Goal: Task Accomplishment & Management: Manage account settings

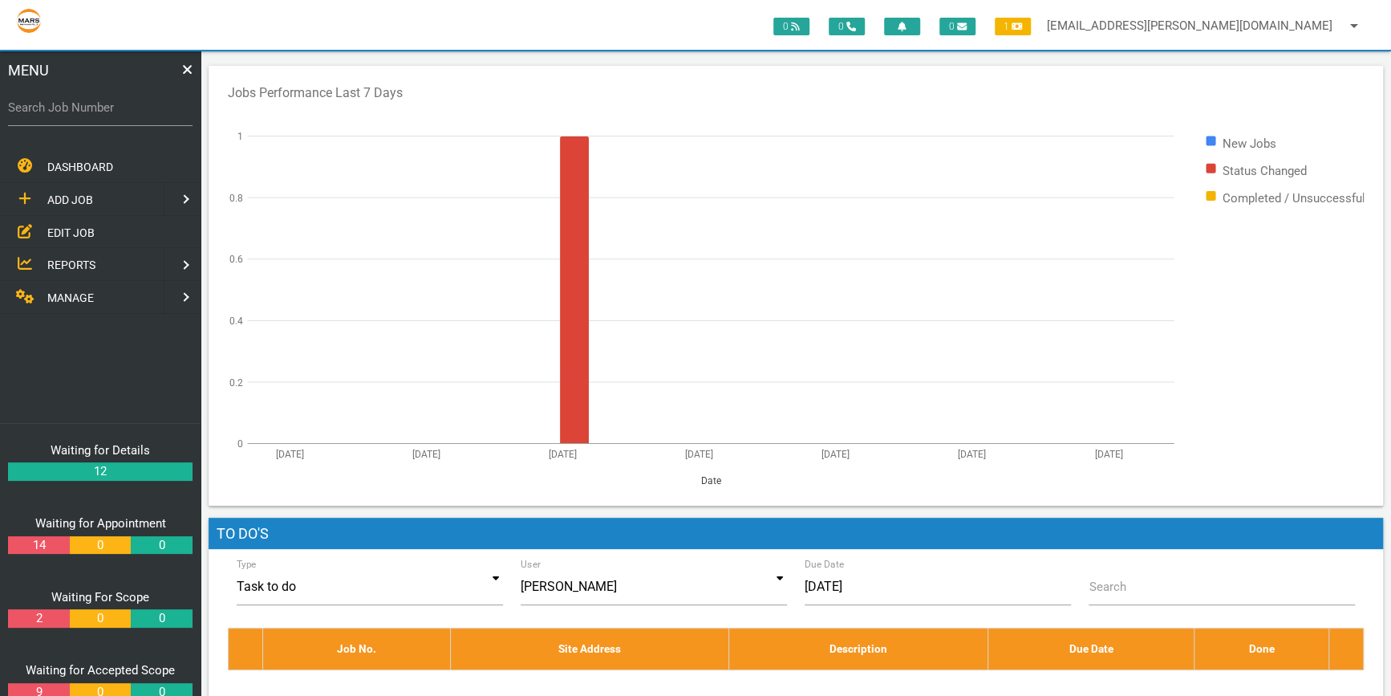
click at [64, 108] on label "Search Job Number" at bounding box center [100, 108] width 185 height 18
click at [64, 108] on input "Search Job Number" at bounding box center [100, 107] width 185 height 37
click at [29, 103] on label "Search Job Number" at bounding box center [100, 108] width 185 height 18
click at [29, 103] on input "Search Job Number" at bounding box center [100, 107] width 185 height 37
type input "1761"
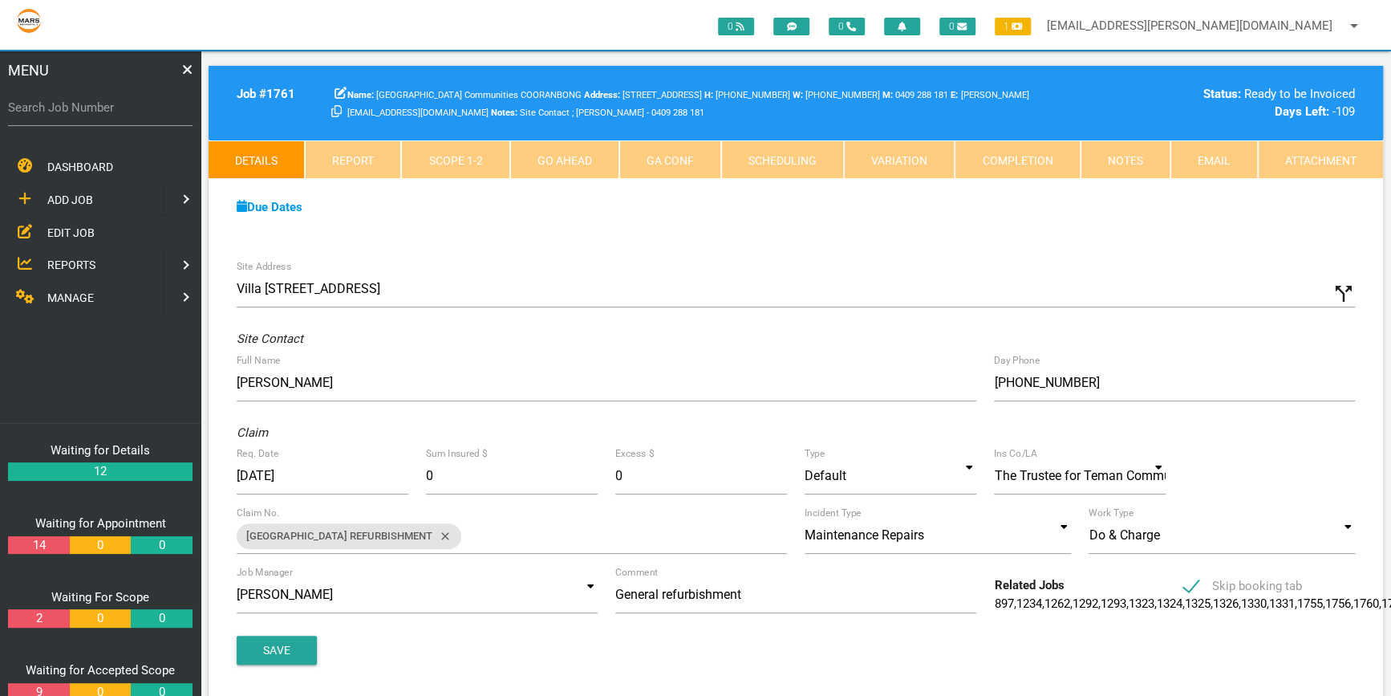
click at [1302, 157] on link "Attachment" at bounding box center [1320, 159] width 125 height 39
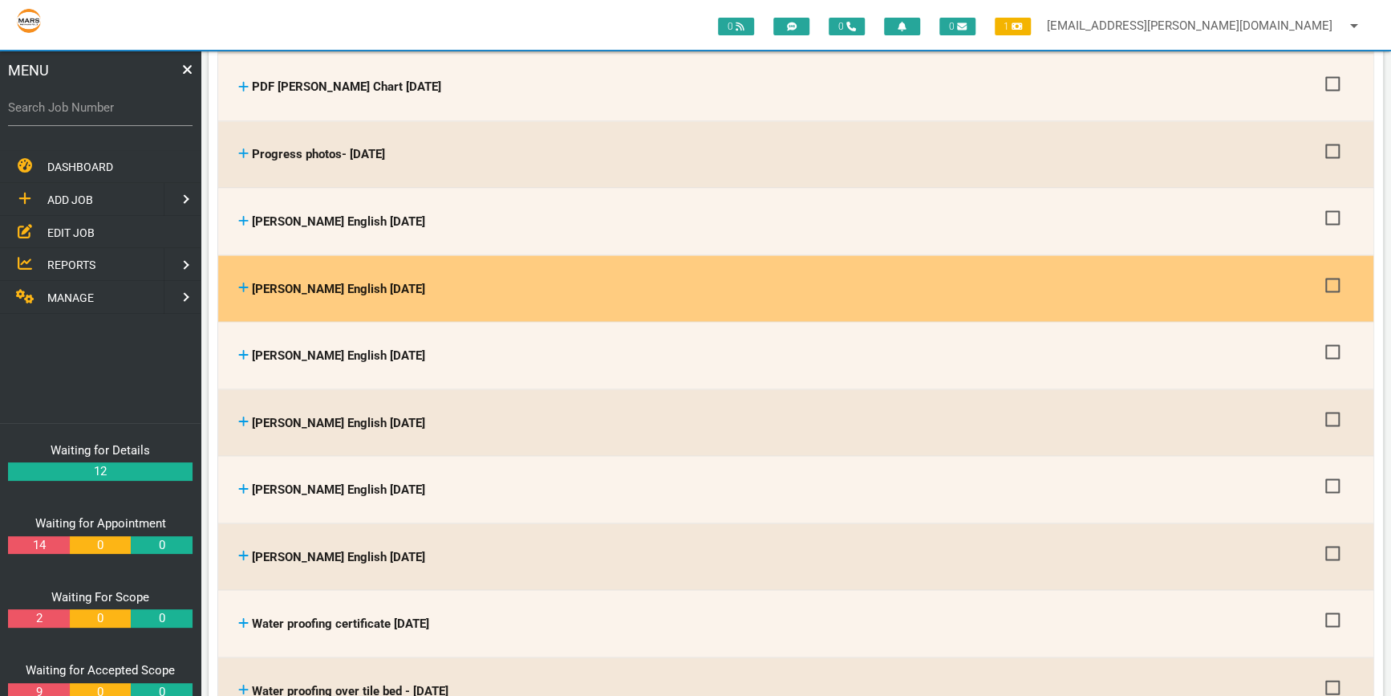
scroll to position [1750, 0]
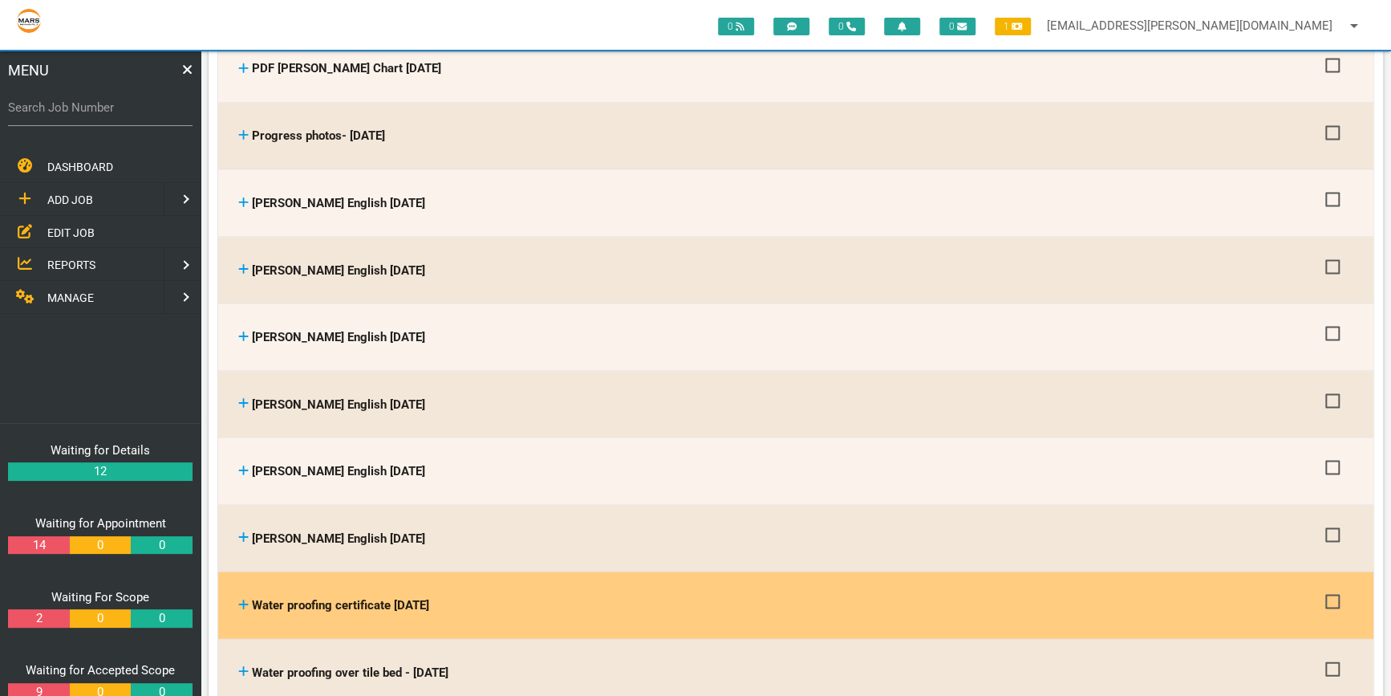
click at [393, 597] on span "Water proofing certificate [DATE]" at bounding box center [340, 604] width 177 height 14
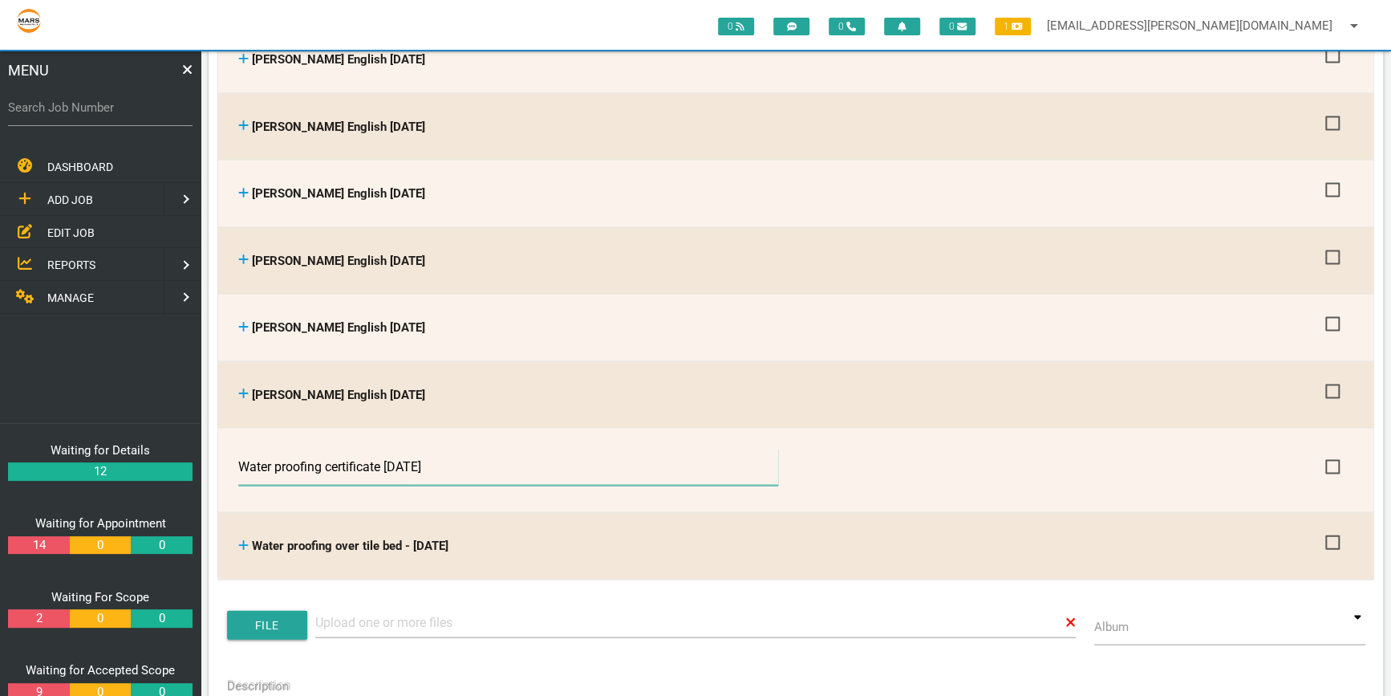
scroll to position [1896, 0]
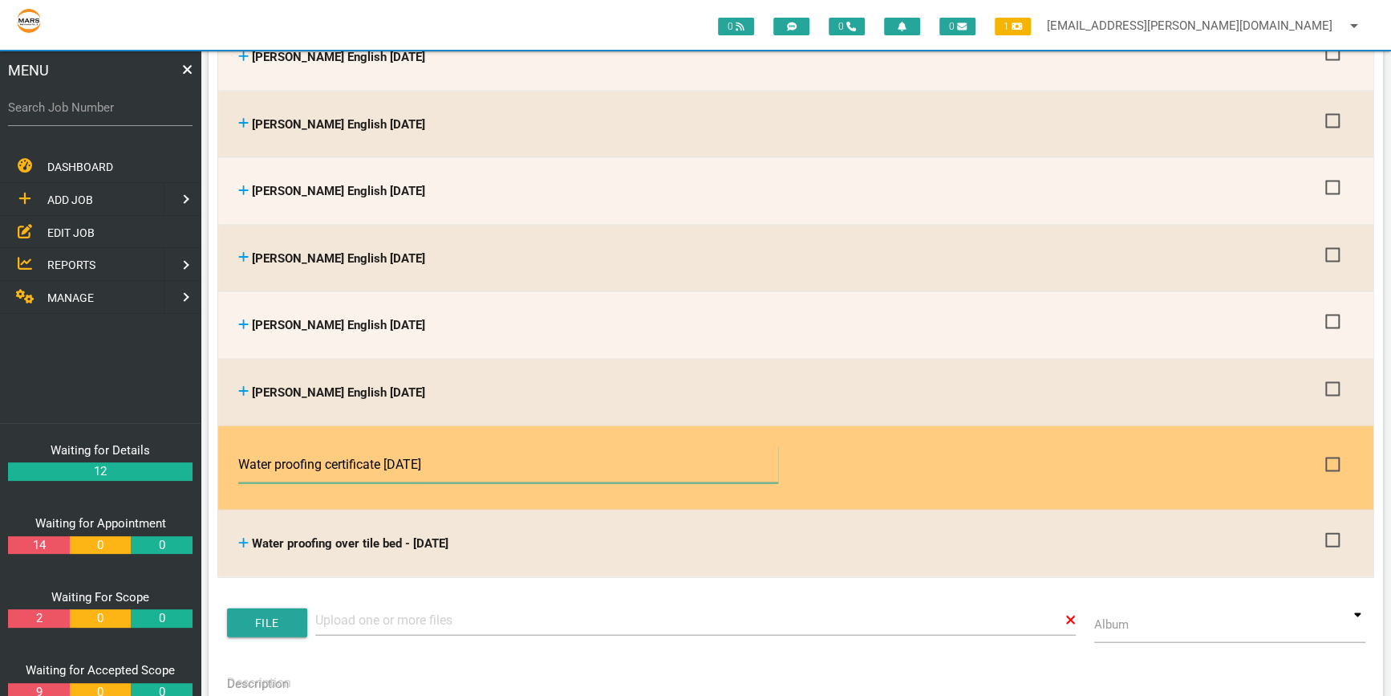
click at [339, 445] on input "Water proofing certificate [DATE]" at bounding box center [507, 463] width 539 height 37
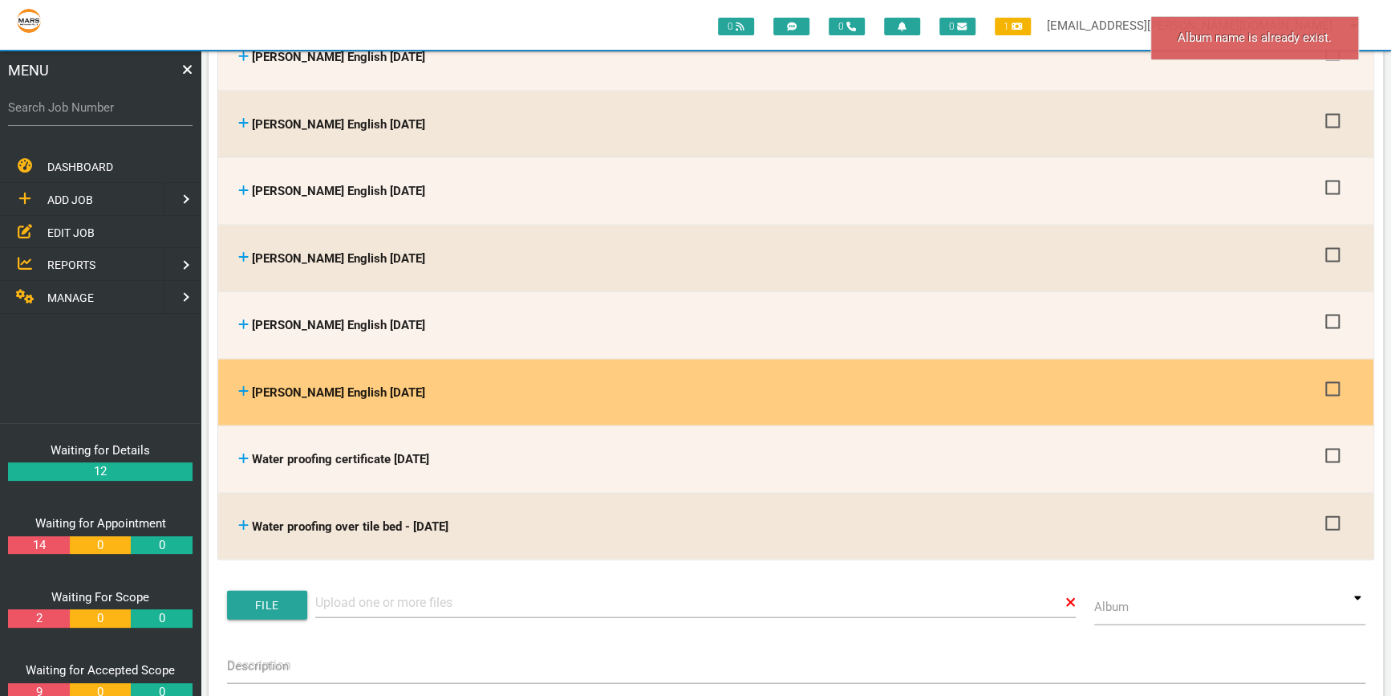
click at [553, 393] on th "[PERSON_NAME] English [DATE] [PERSON_NAME] English [DATE]" at bounding box center [777, 392] width 1087 height 51
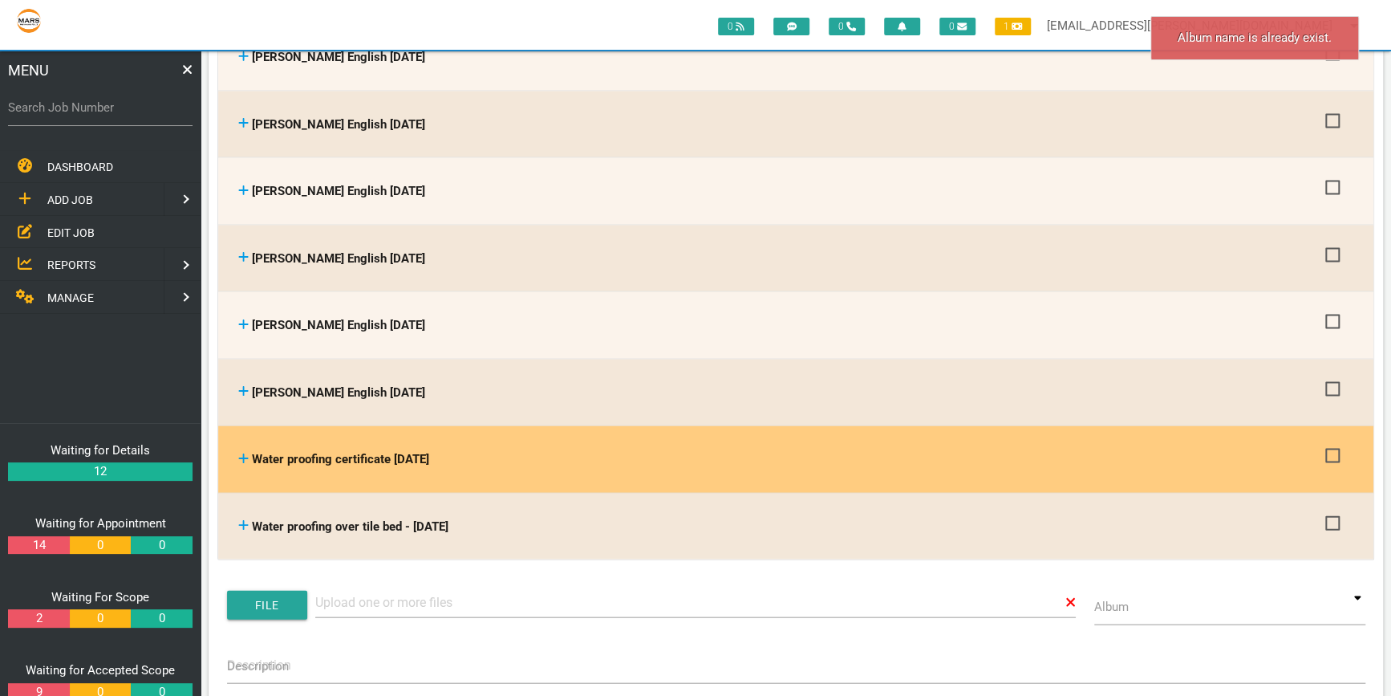
click at [241, 452] on icon at bounding box center [243, 458] width 10 height 12
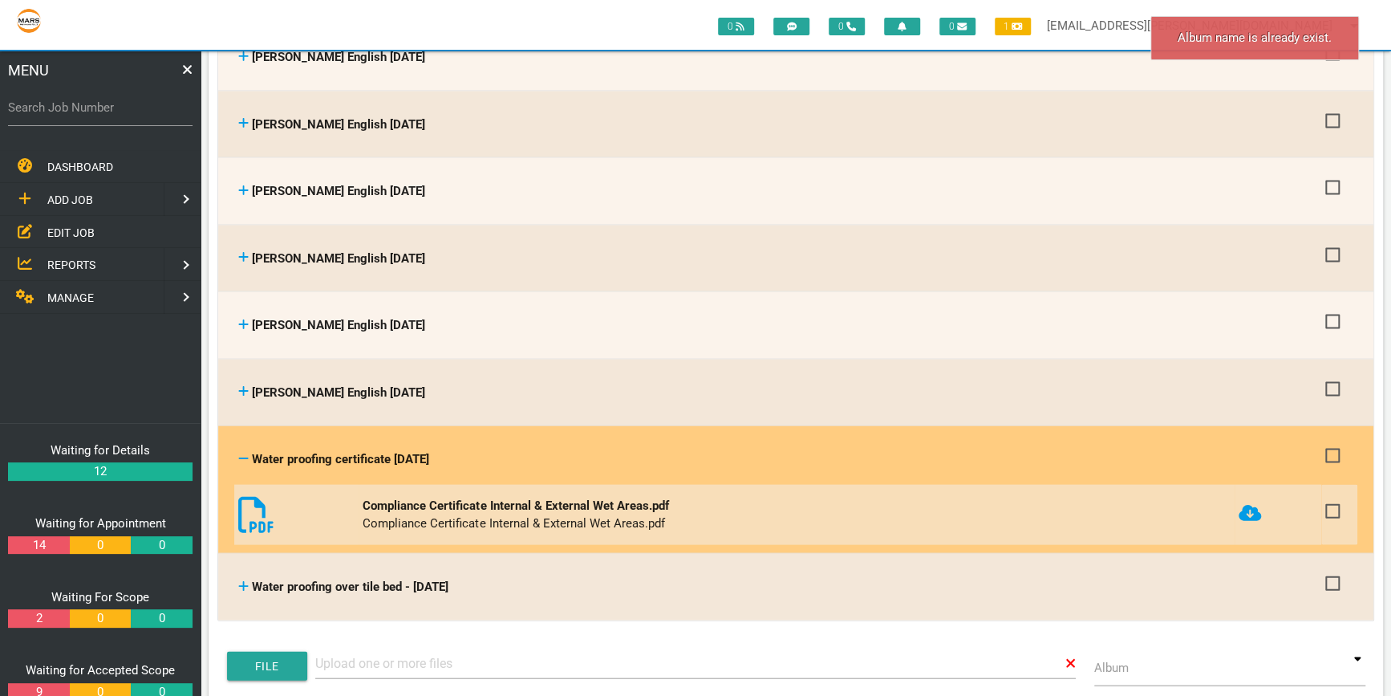
click at [247, 496] on icon at bounding box center [256, 514] width 36 height 36
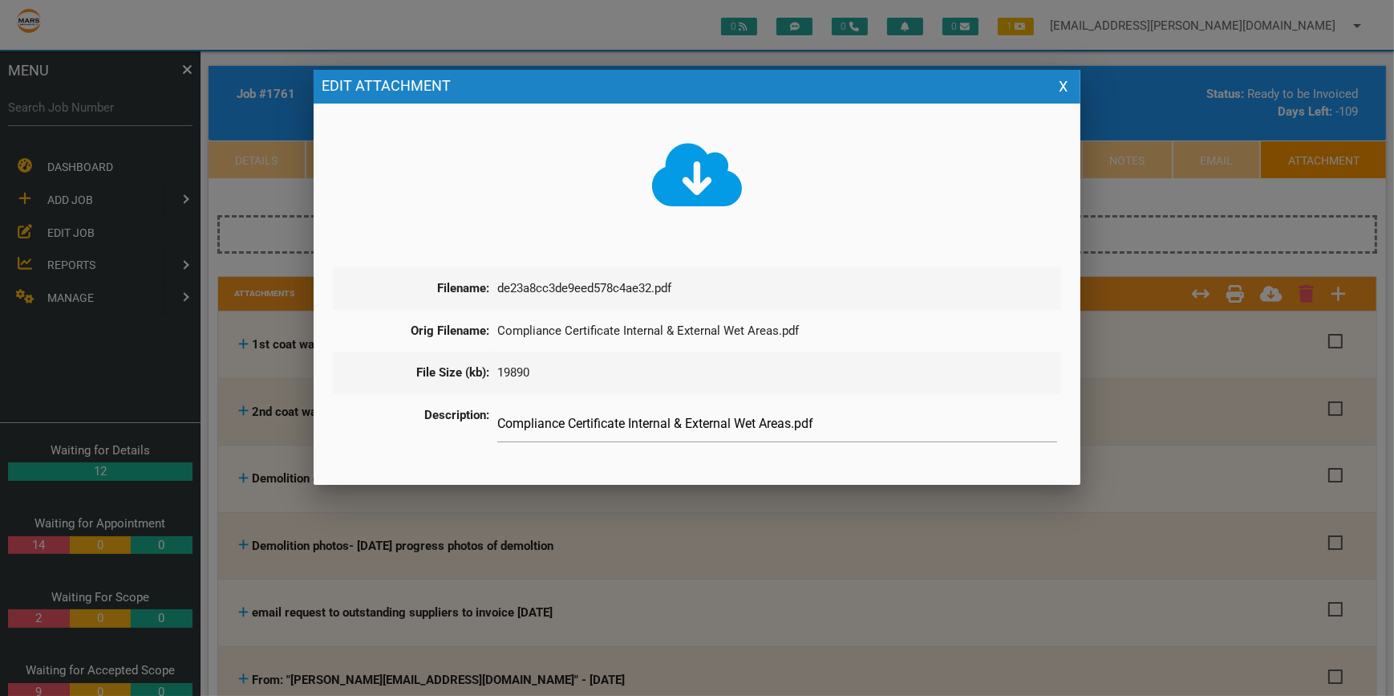
click at [695, 183] on icon at bounding box center [697, 175] width 91 height 72
click at [701, 175] on icon at bounding box center [697, 174] width 91 height 63
click at [1193, 193] on div at bounding box center [697, 261] width 1394 height 870
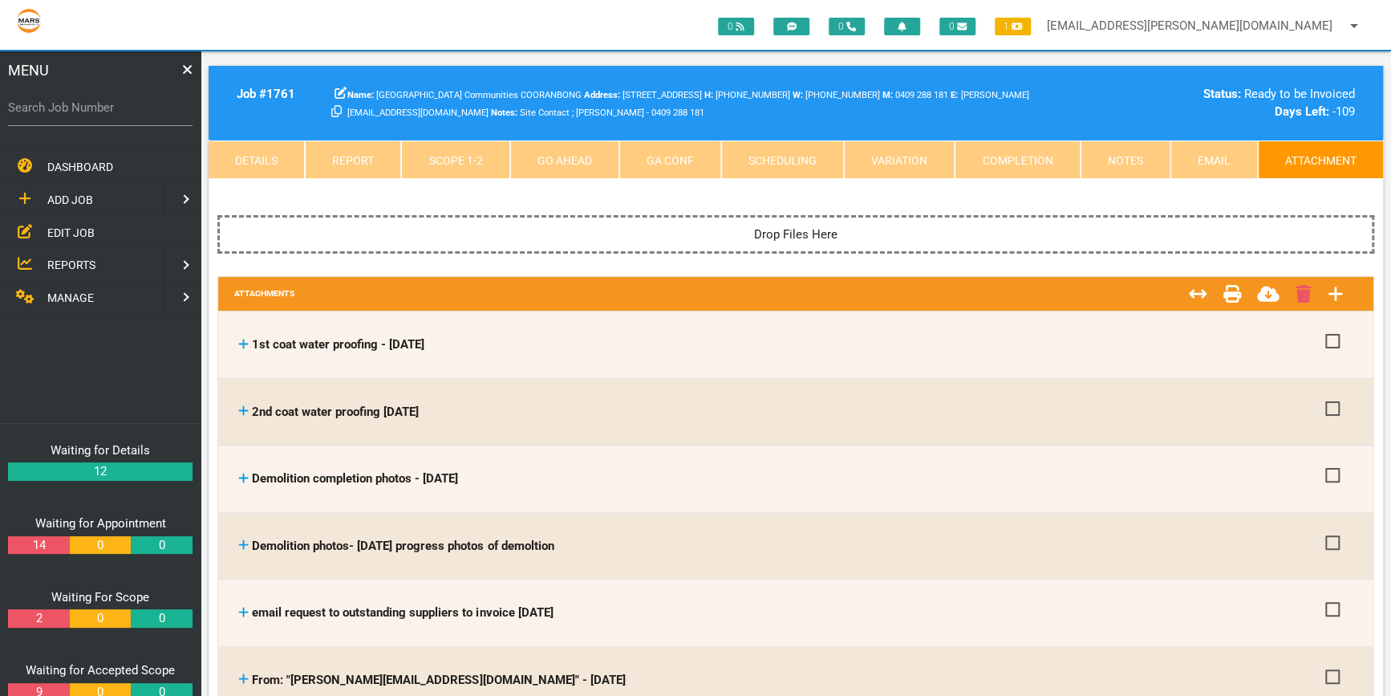
click at [49, 111] on label "Search Job Number" at bounding box center [100, 108] width 185 height 18
click at [49, 111] on input "Search Job Number" at bounding box center [100, 107] width 185 height 37
click at [52, 114] on label "Search Job Number" at bounding box center [100, 108] width 185 height 18
click at [52, 114] on input "Search Job Number" at bounding box center [100, 107] width 185 height 37
type input "1743"
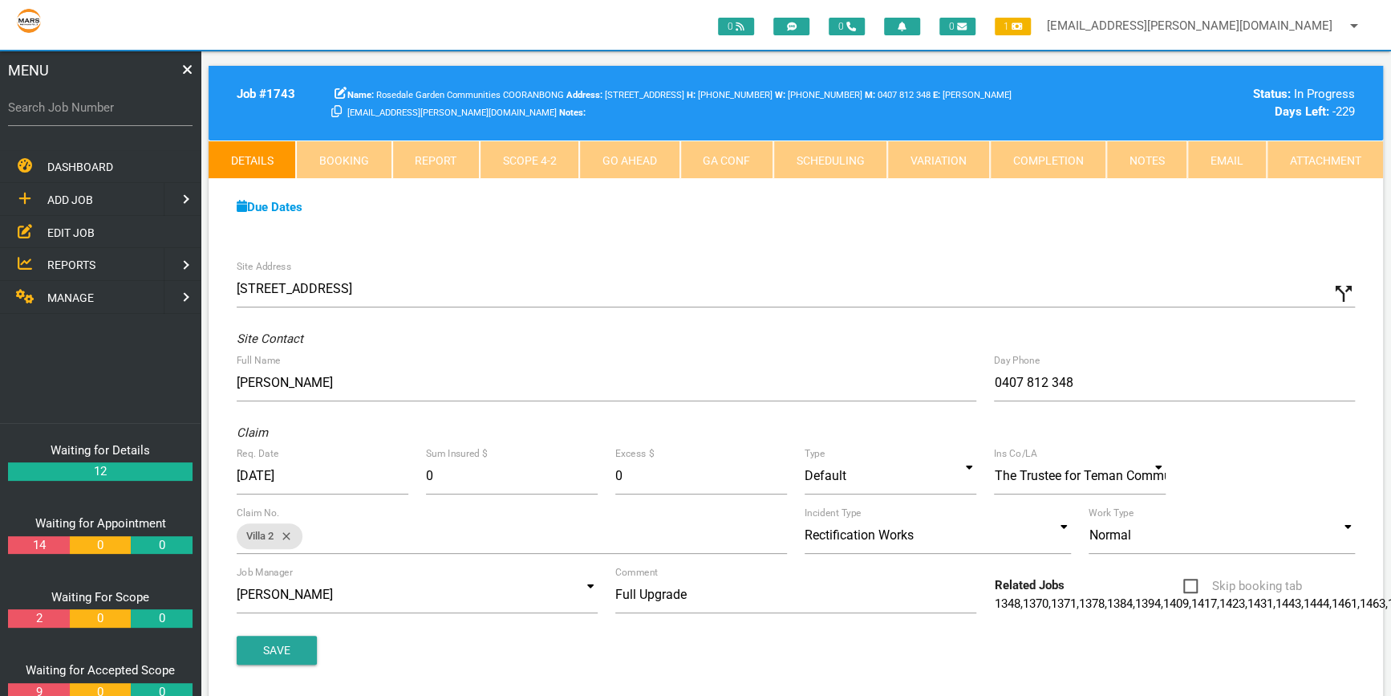
click at [520, 156] on link "Scope 4 - 2" at bounding box center [529, 159] width 99 height 39
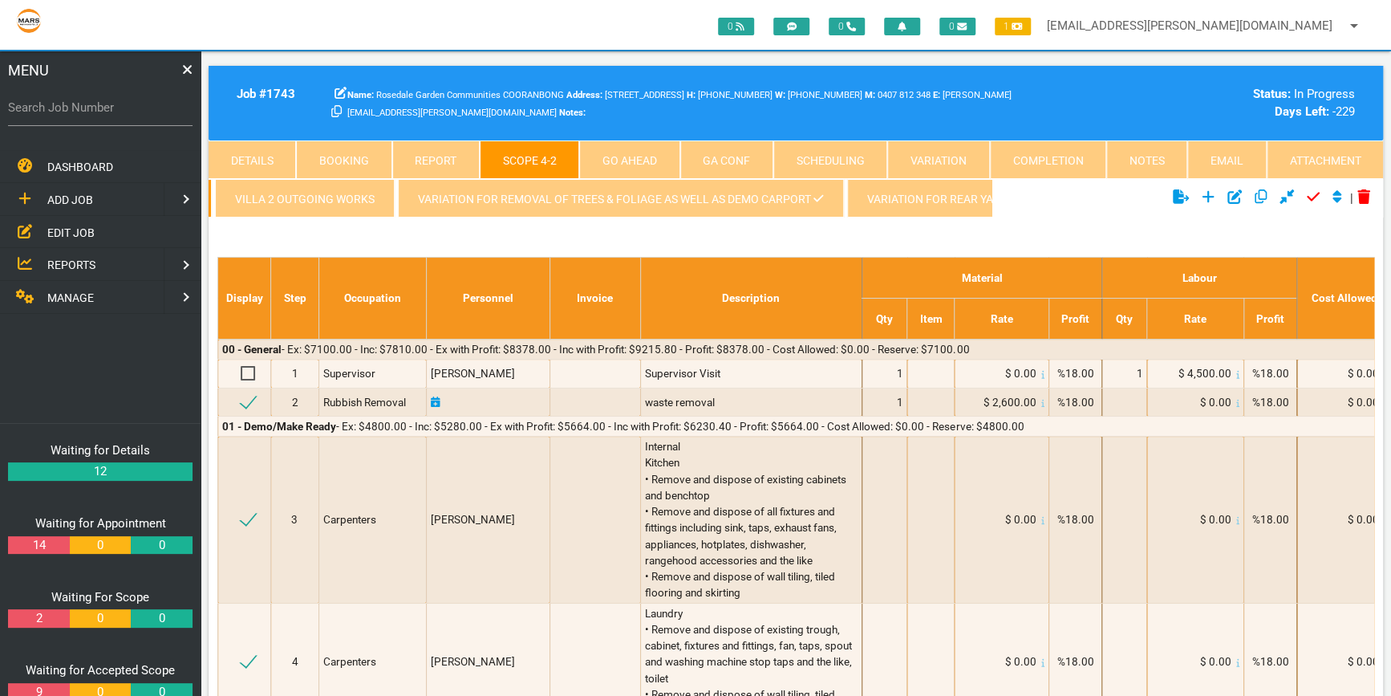
scroll to position [0, 268]
click at [654, 194] on link "Variation for removal of Trees & Foliage as well as Demo Carport" at bounding box center [564, 198] width 445 height 39
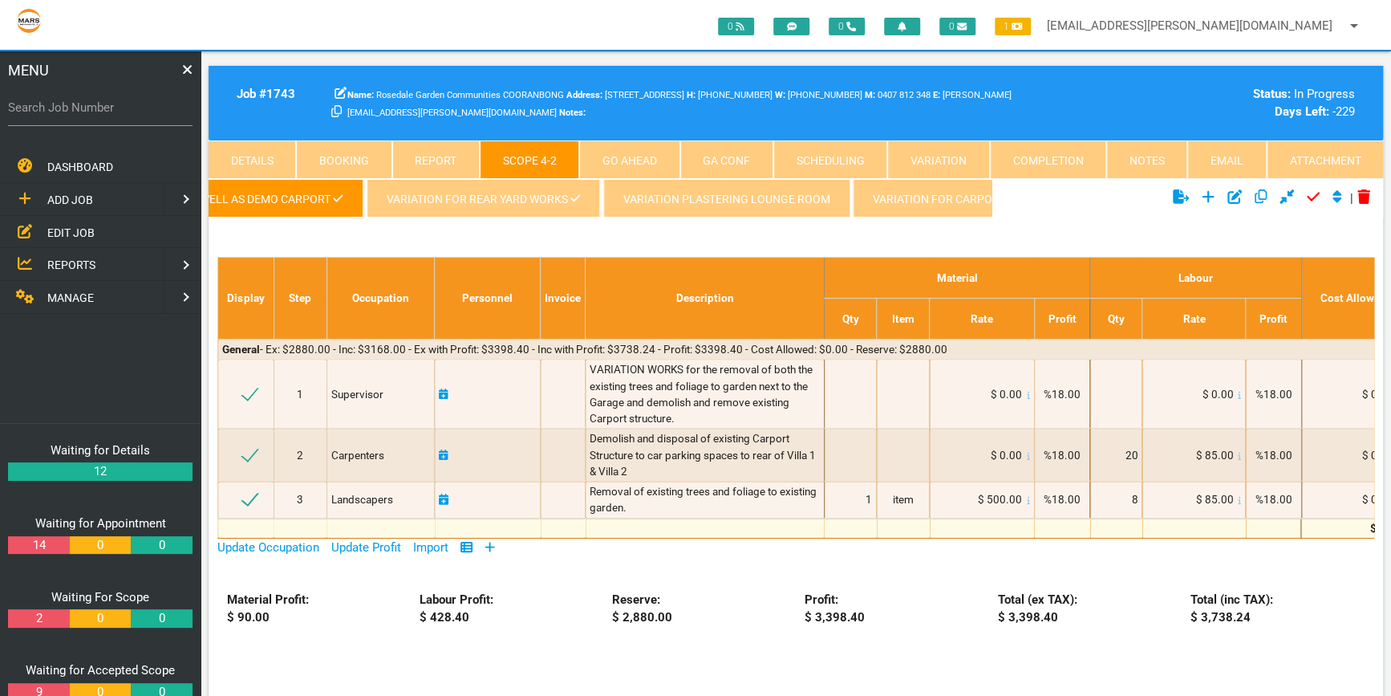
scroll to position [0, 726]
click at [958, 193] on link "Variation for Carport" at bounding box center [911, 198] width 185 height 39
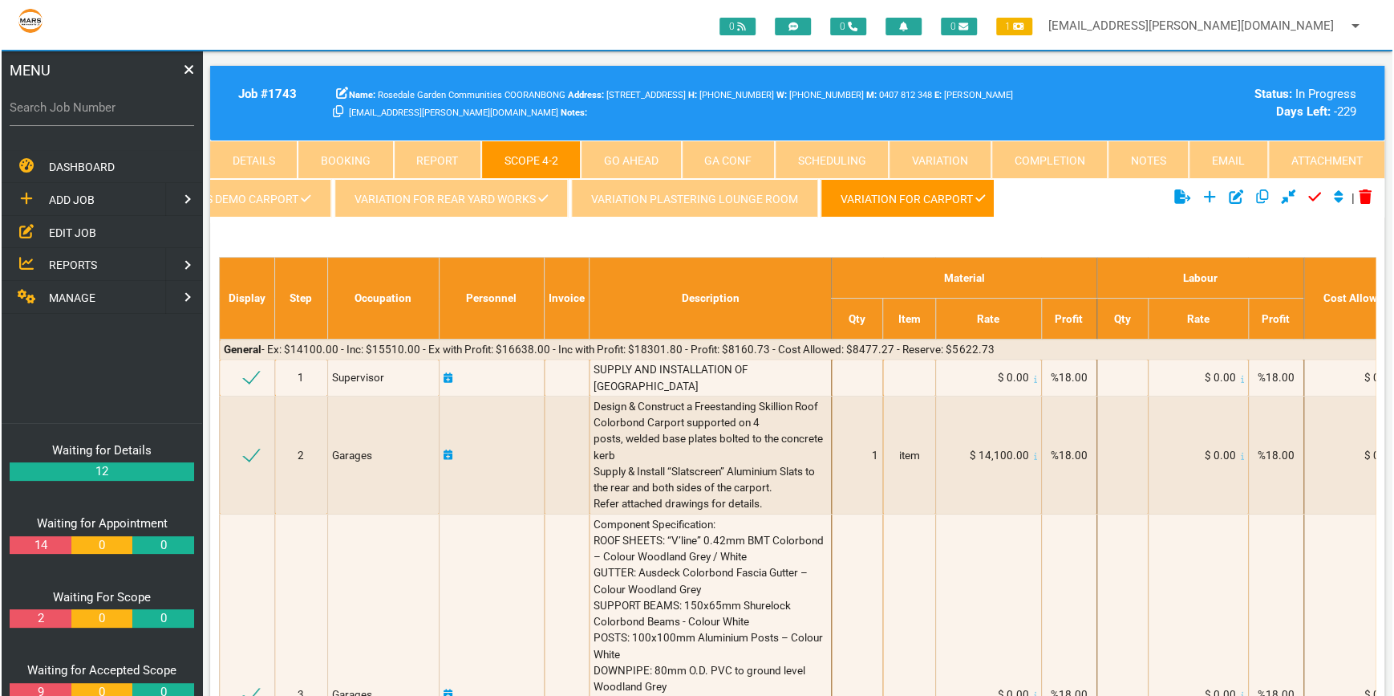
scroll to position [0, 0]
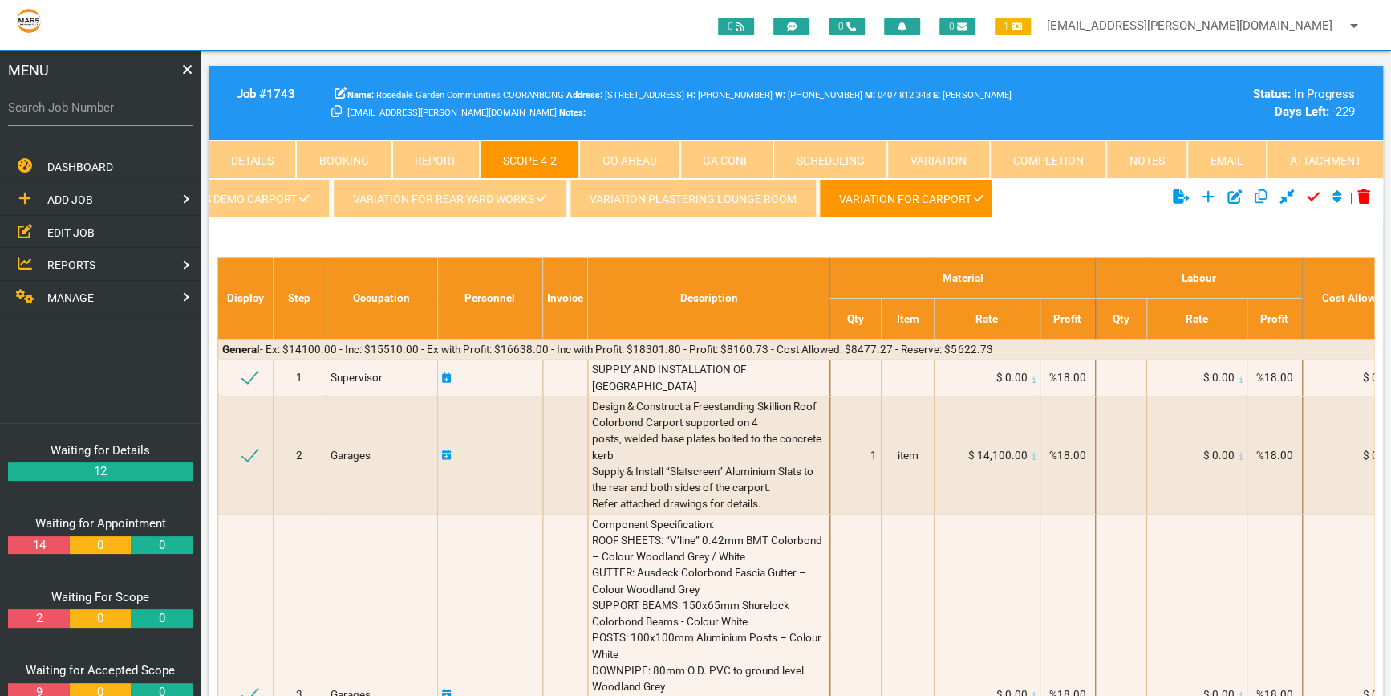
click at [1255, 190] on icon "Click to duplicate current scope" at bounding box center [1261, 196] width 13 height 14
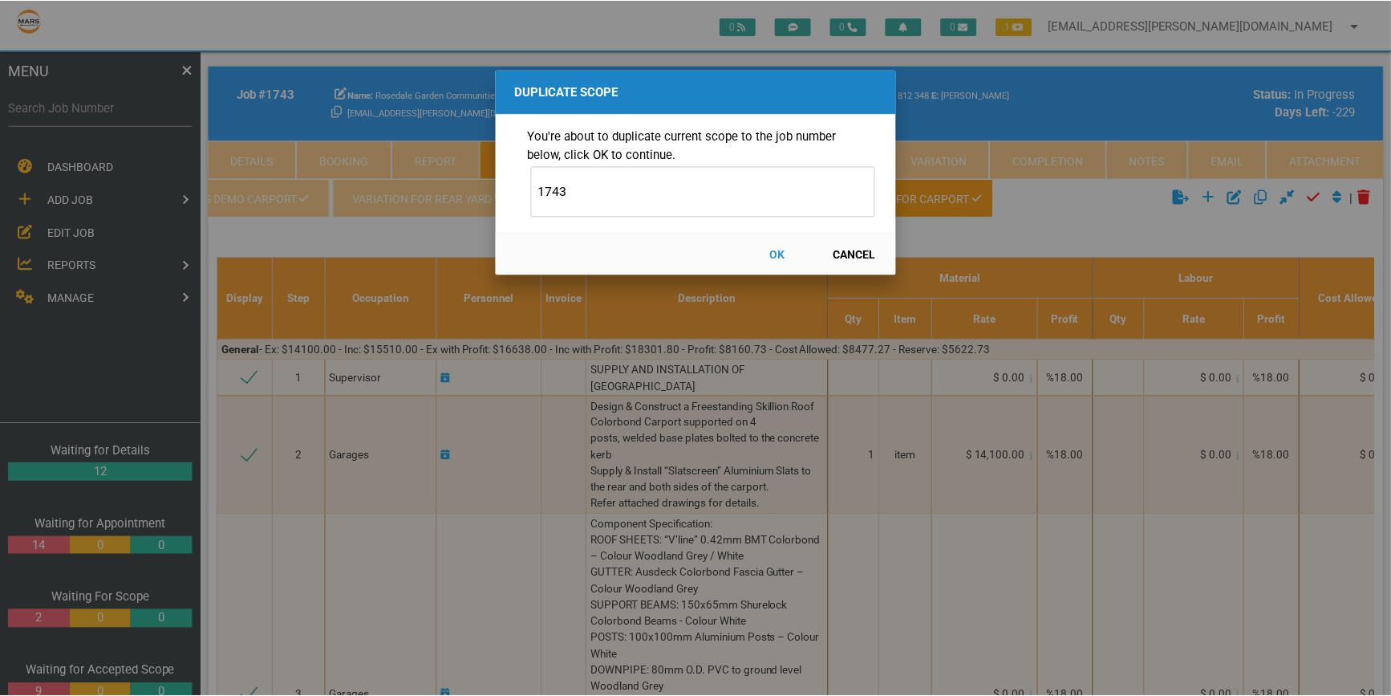
scroll to position [0, 723]
click at [777, 249] on button "OK" at bounding box center [779, 254] width 71 height 28
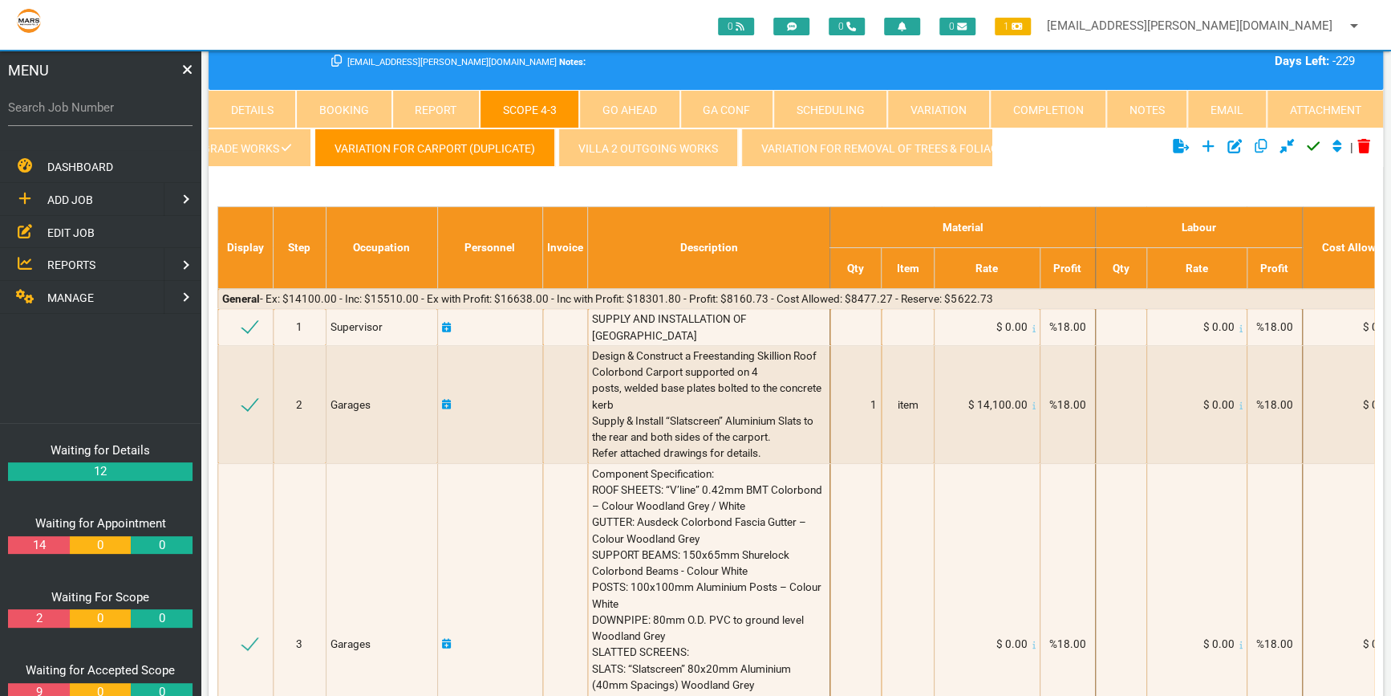
scroll to position [0, 117]
click at [479, 135] on link "Variation for Carport (Duplicate)" at bounding box center [430, 147] width 241 height 39
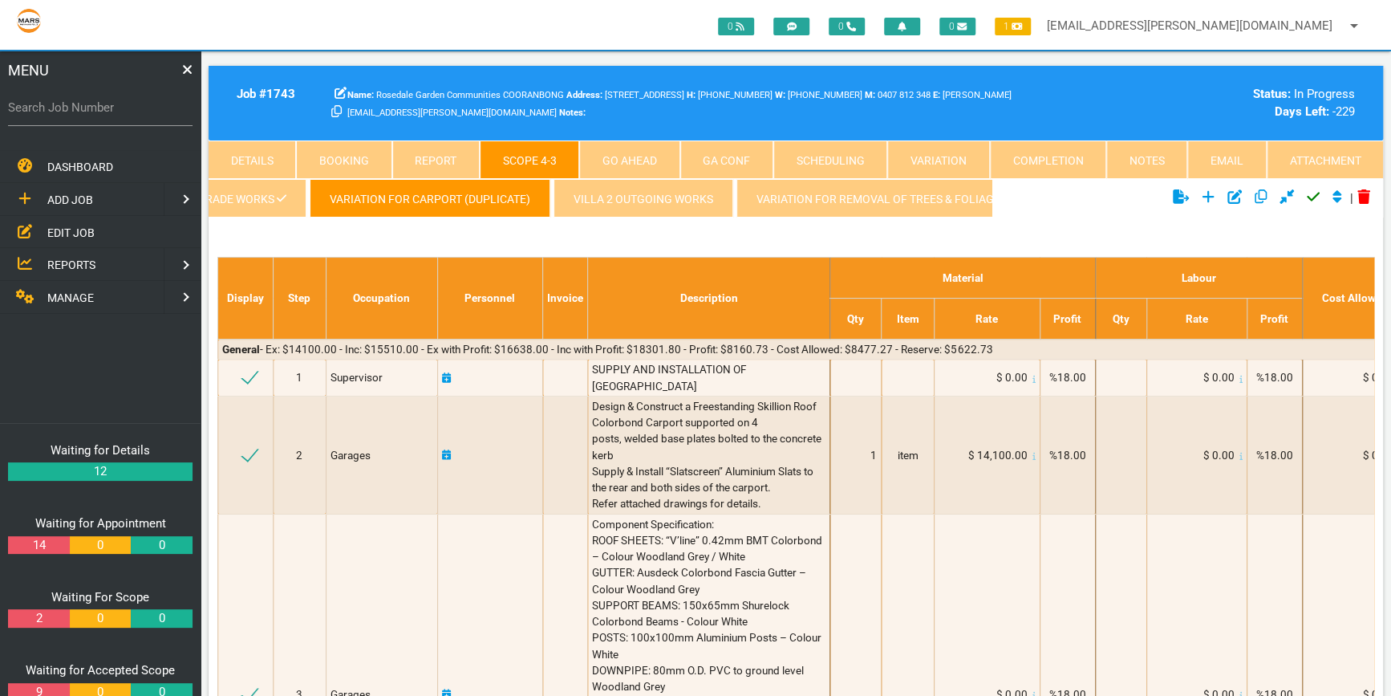
click at [525, 195] on link "Variation for Carport (Duplicate)" at bounding box center [430, 198] width 241 height 39
click at [1227, 191] on icon "Click to edit current scope" at bounding box center [1234, 196] width 14 height 14
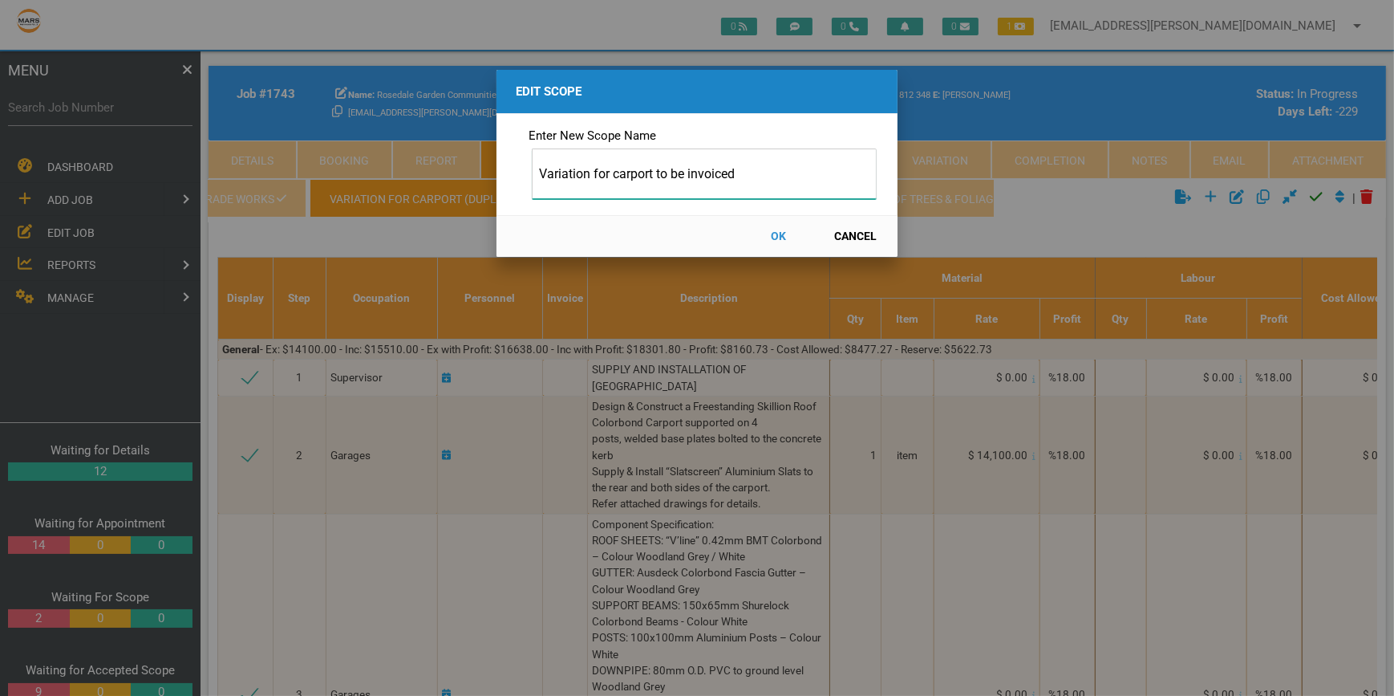
type input "Variation for carport to be invoiced"
click at [775, 229] on button "OK" at bounding box center [779, 236] width 71 height 28
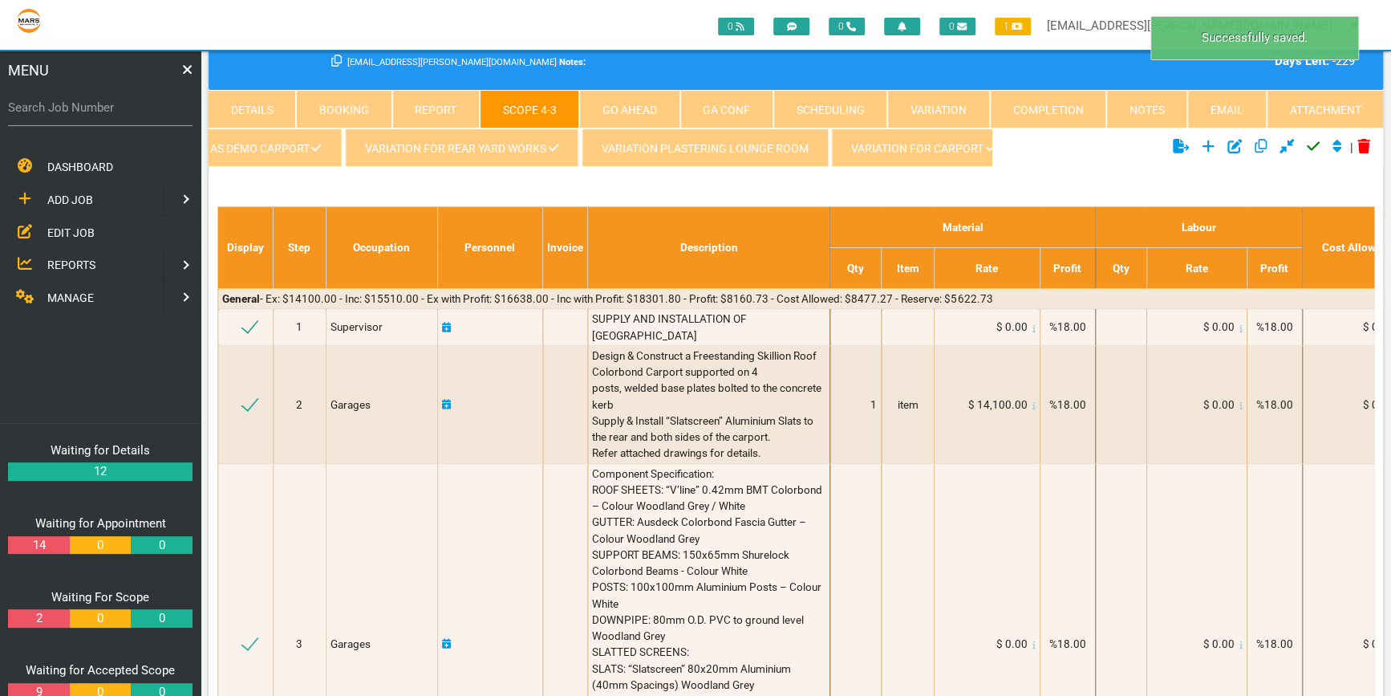
scroll to position [0, 985]
click at [976, 150] on icon at bounding box center [981, 147] width 10 height 11
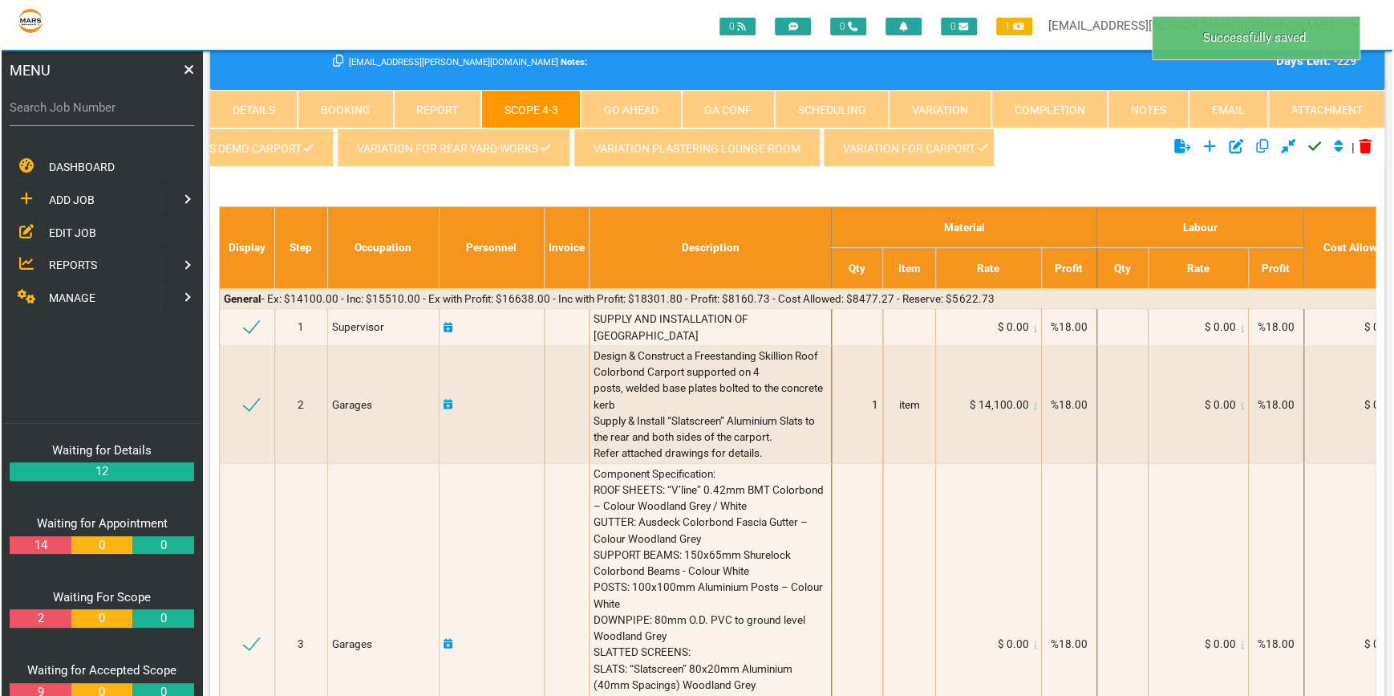
scroll to position [0, 0]
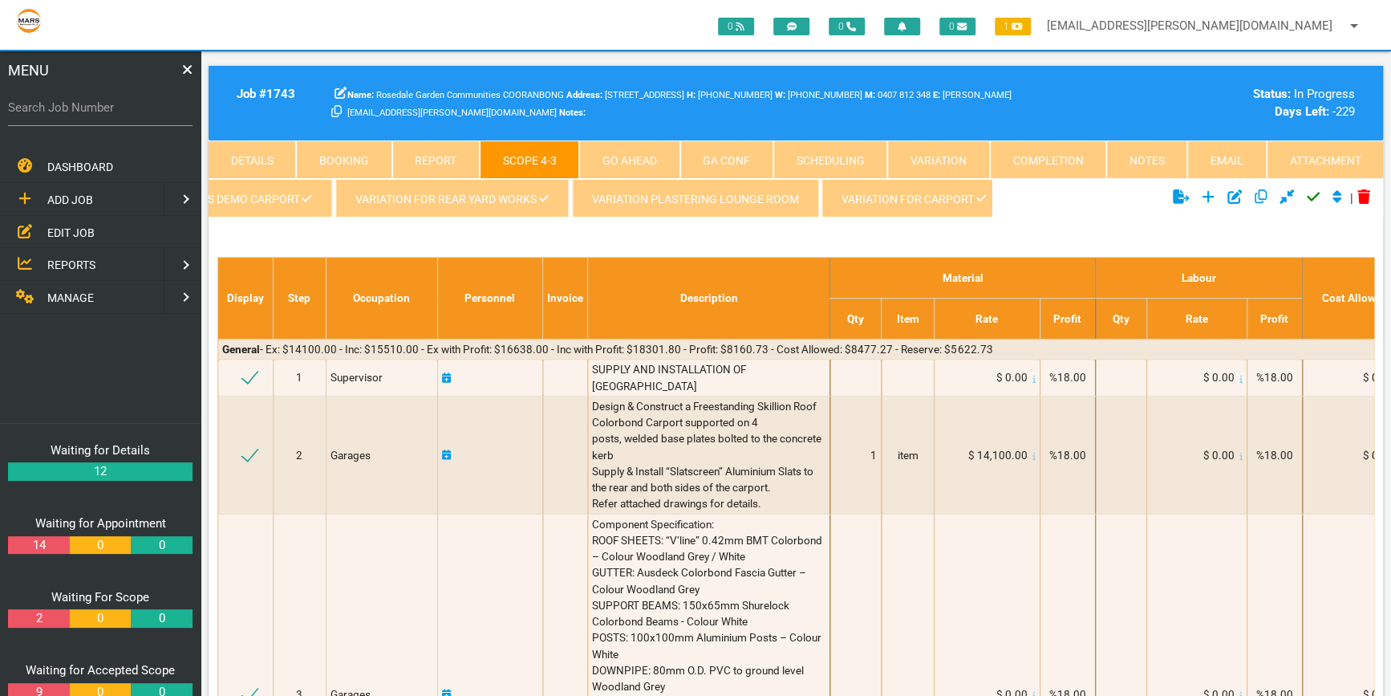
click at [976, 193] on span at bounding box center [981, 199] width 10 height 13
click at [1310, 191] on icon "Click to approve current scope" at bounding box center [1313, 196] width 13 height 14
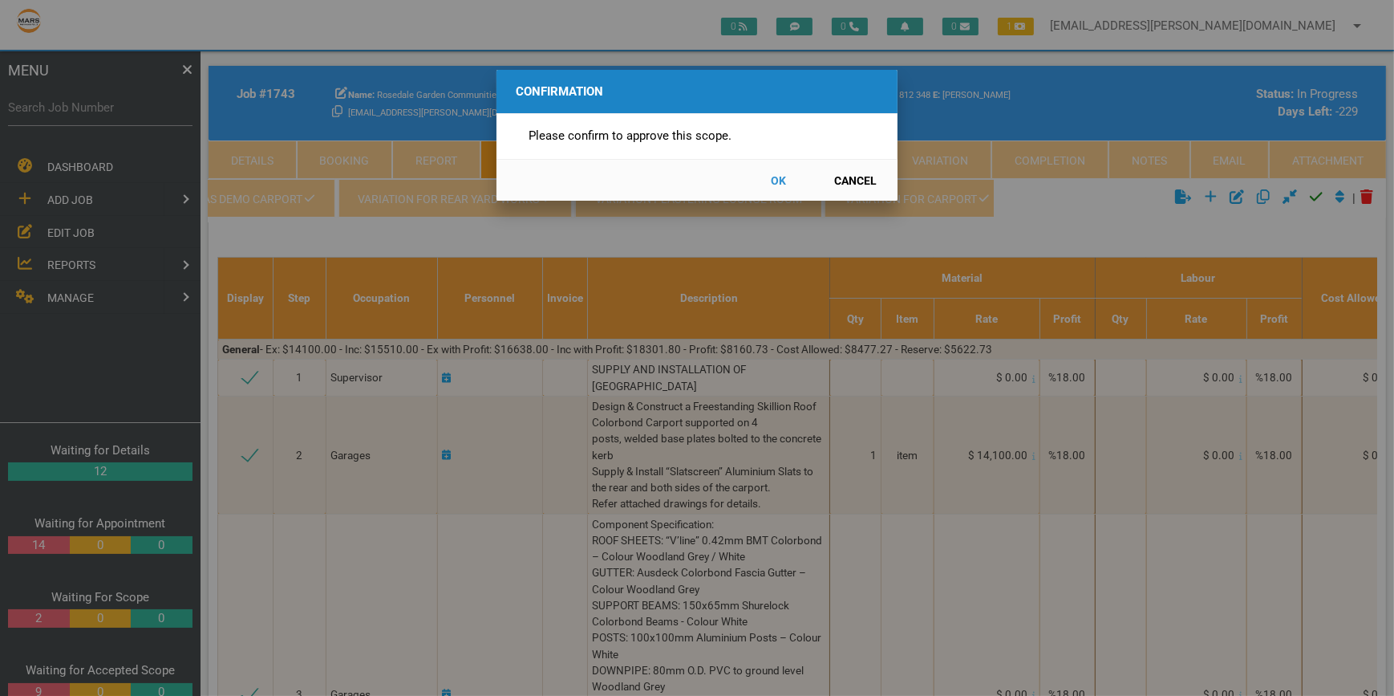
click at [777, 176] on button "OK" at bounding box center [779, 180] width 71 height 28
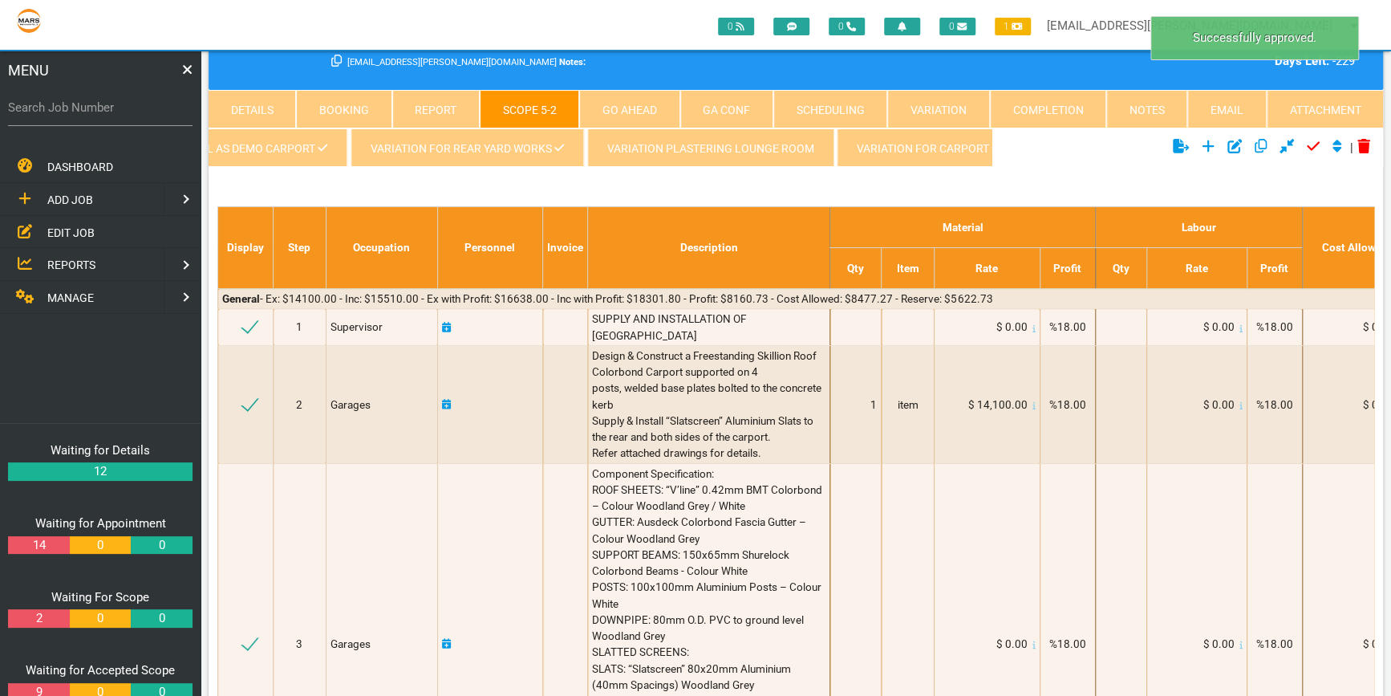
scroll to position [0, 998]
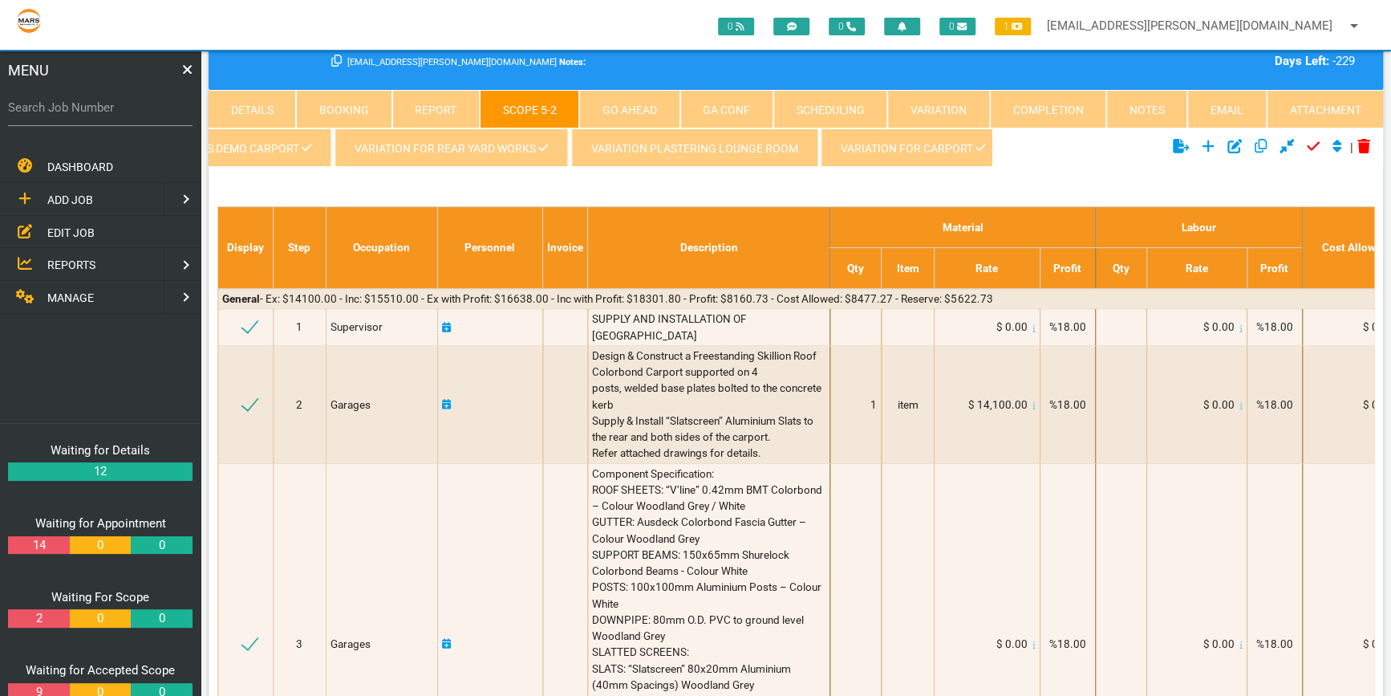
click at [885, 138] on link "Variation for Carport" at bounding box center [913, 147] width 185 height 39
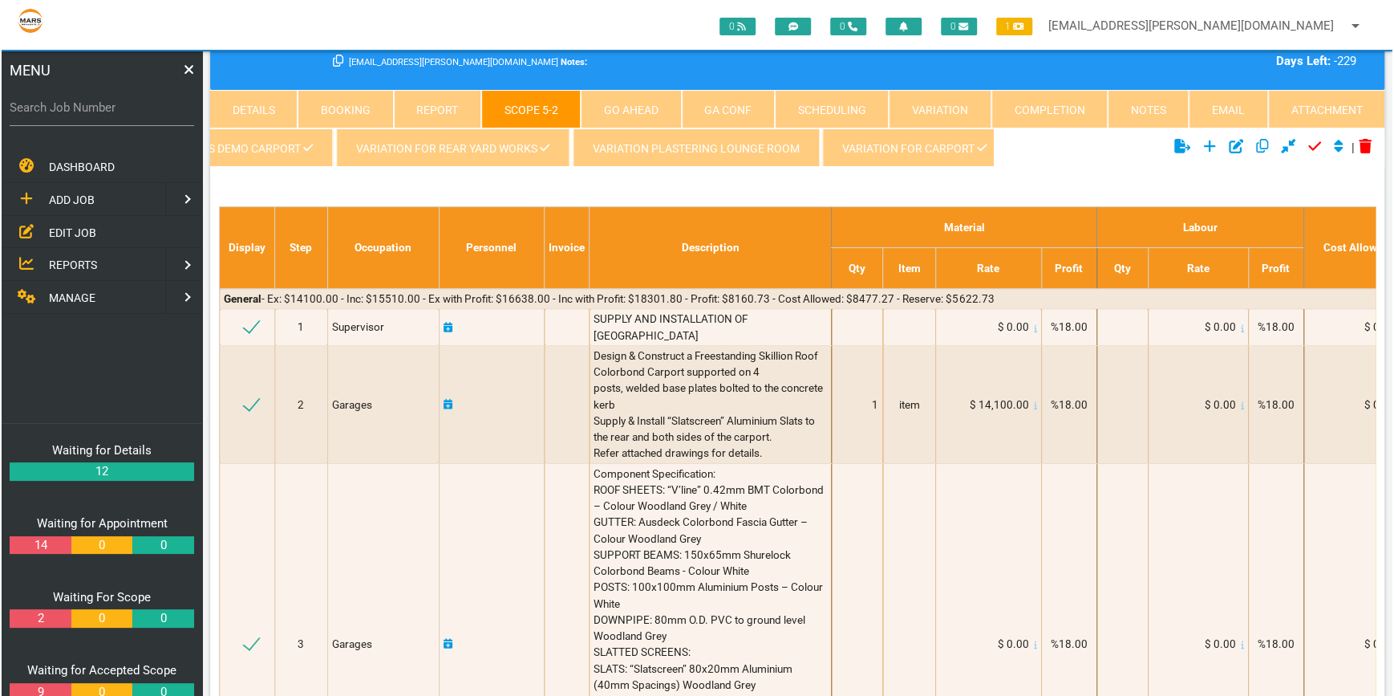
scroll to position [0, 0]
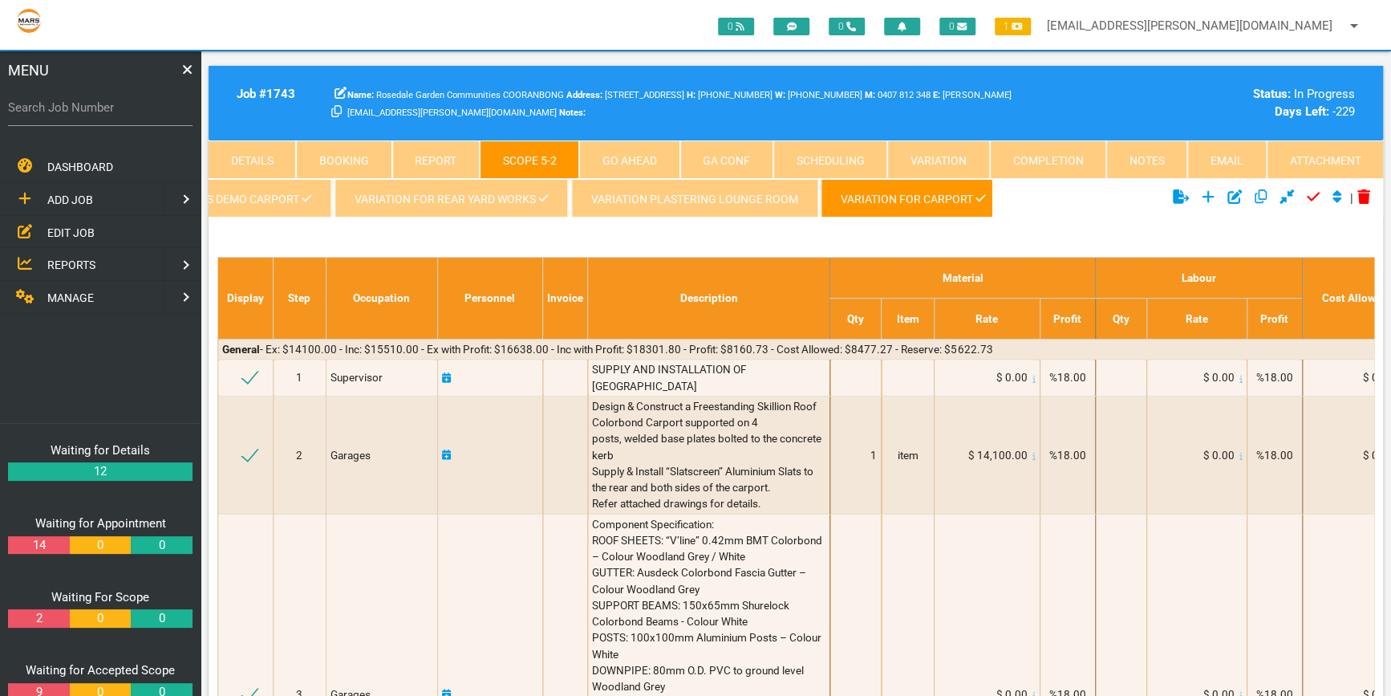
click at [1310, 192] on icon "Click to unapprove current scope" at bounding box center [1313, 196] width 13 height 14
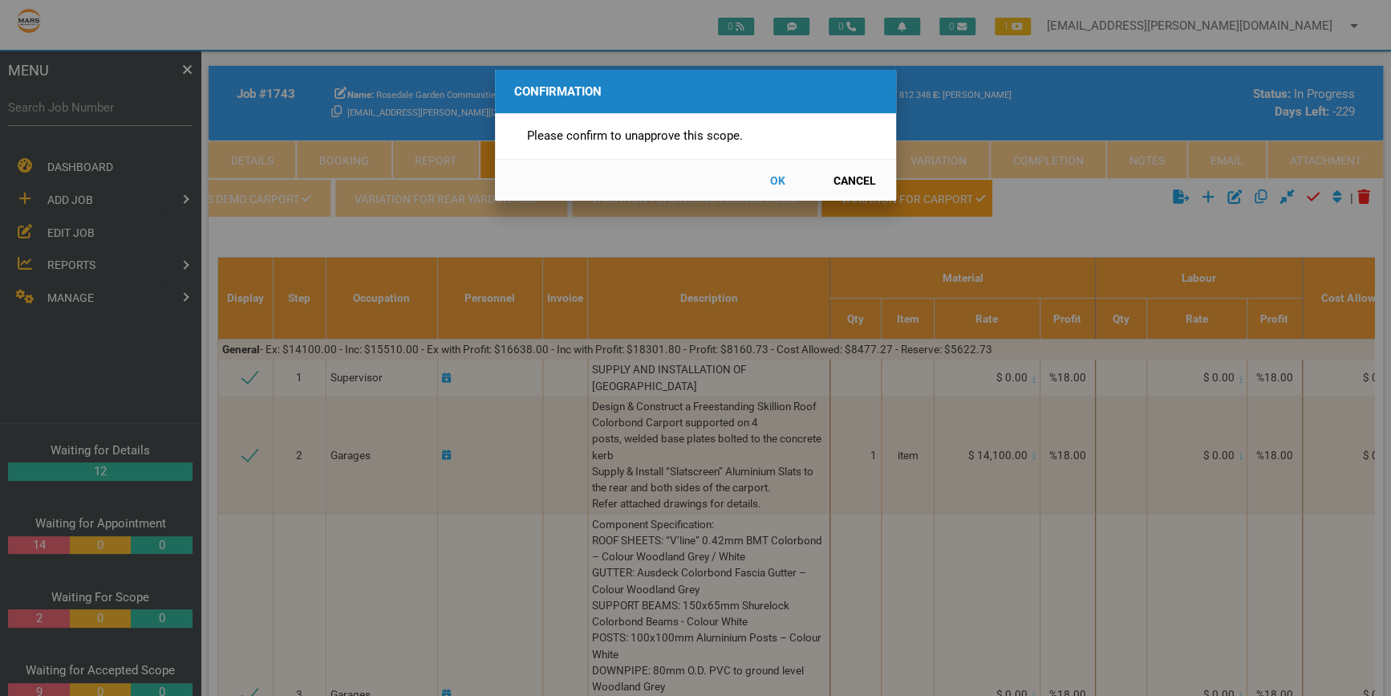
scroll to position [0, 995]
click at [778, 174] on button "OK" at bounding box center [779, 180] width 71 height 28
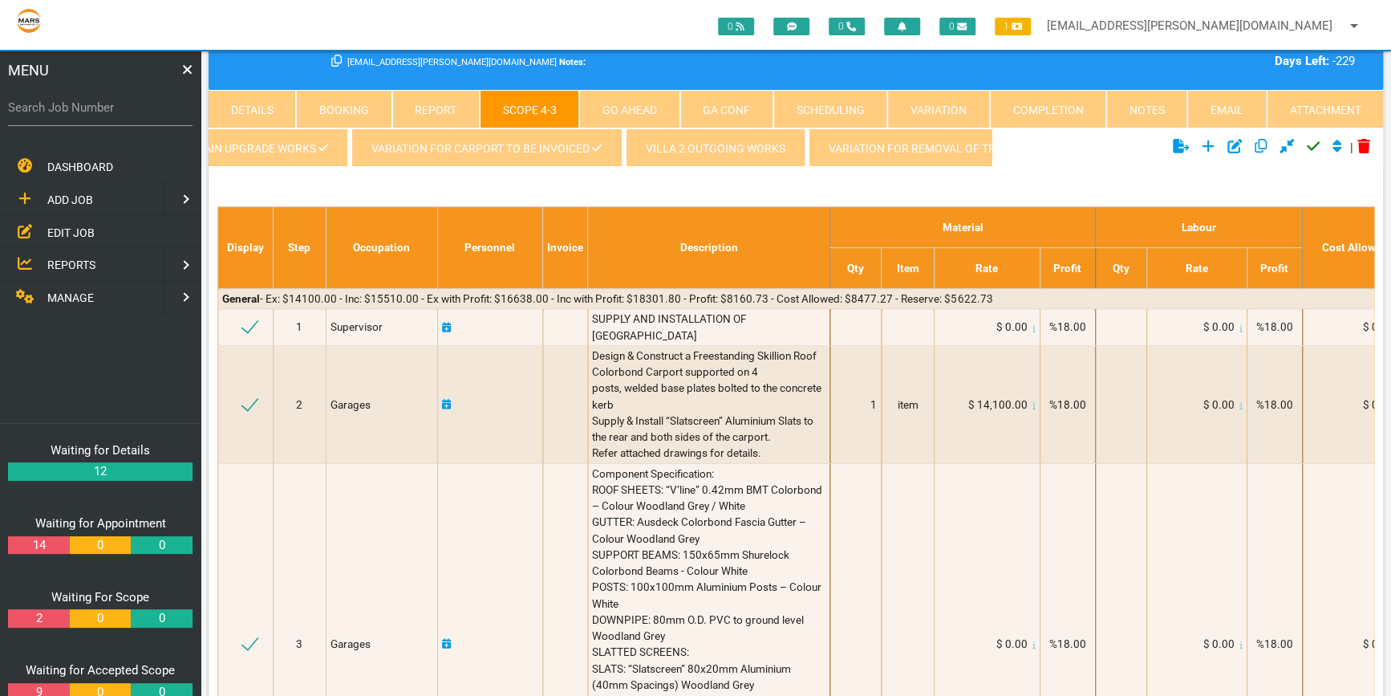
scroll to position [0, 72]
click at [530, 138] on link "Variation for carport to be invoiced" at bounding box center [490, 147] width 270 height 39
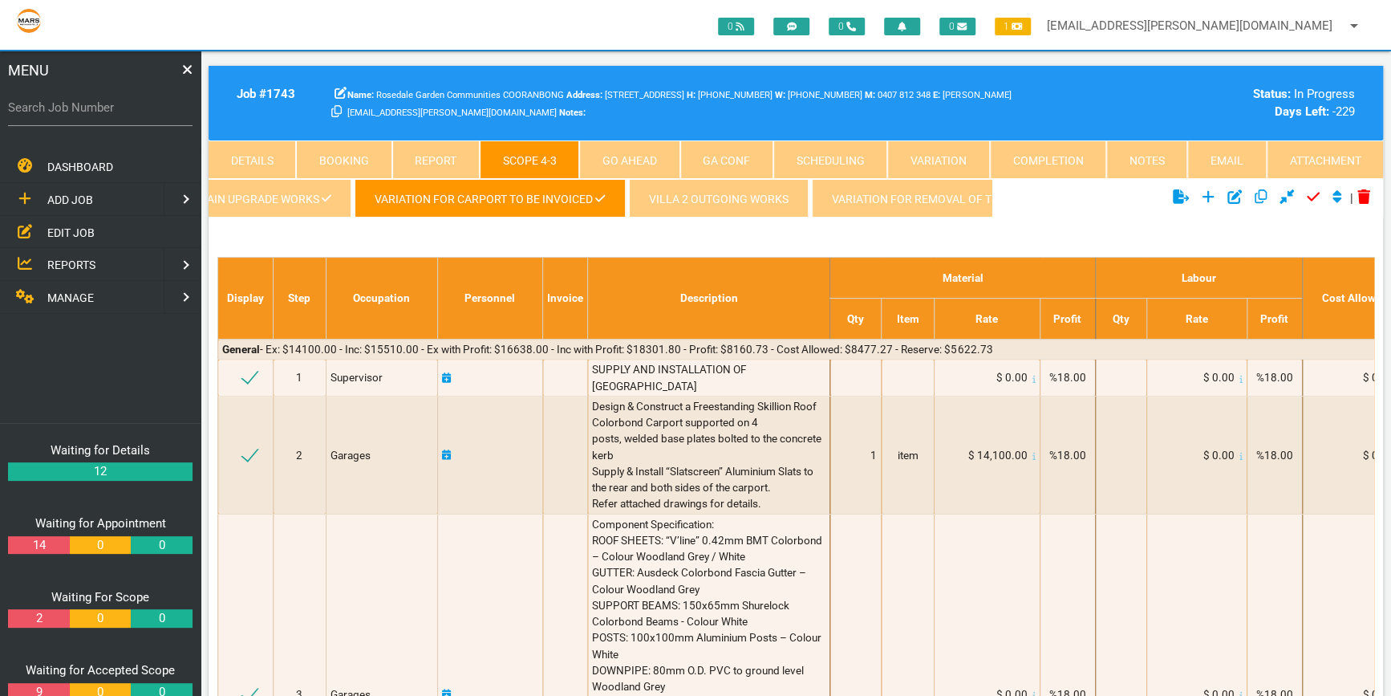
click at [561, 184] on link "Variation for carport to be invoiced" at bounding box center [490, 198] width 270 height 39
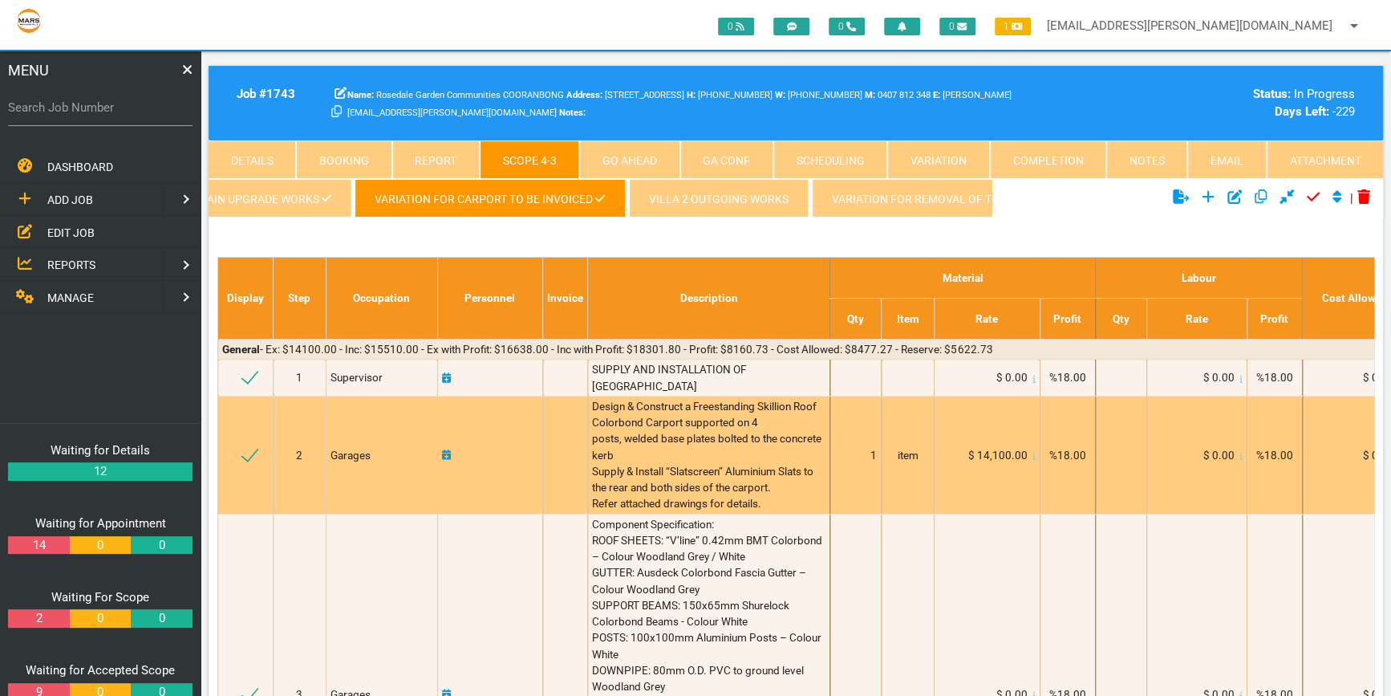
click at [773, 486] on span "Design & Construct a Freestanding Skillion Roof Colorbond Carport supported on …" at bounding box center [708, 454] width 232 height 111
click at [777, 483] on div "Design & Construct a Freestanding Skillion Roof Colorbond Carport supported on …" at bounding box center [708, 455] width 233 height 114
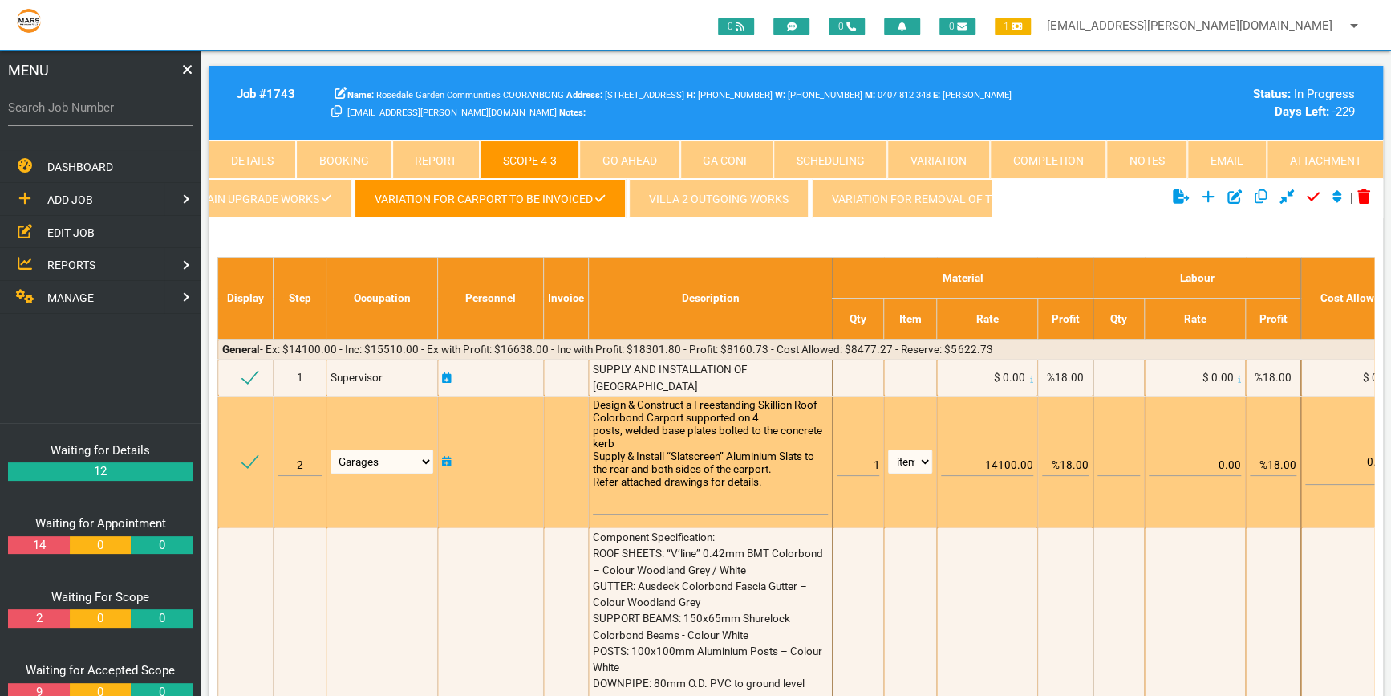
click at [776, 477] on textarea "Design & Construct a Freestanding Skillion Roof Colorbond Carport supported on …" at bounding box center [710, 456] width 235 height 116
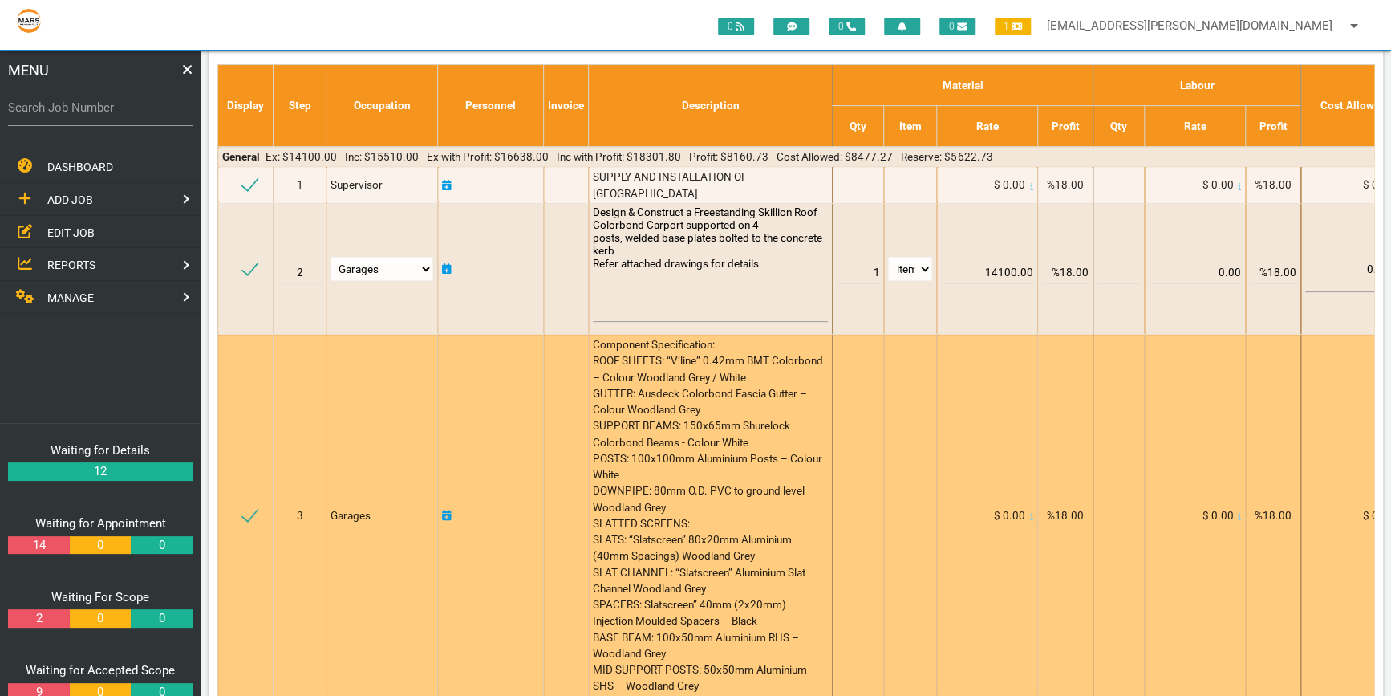
scroll to position [218, 0]
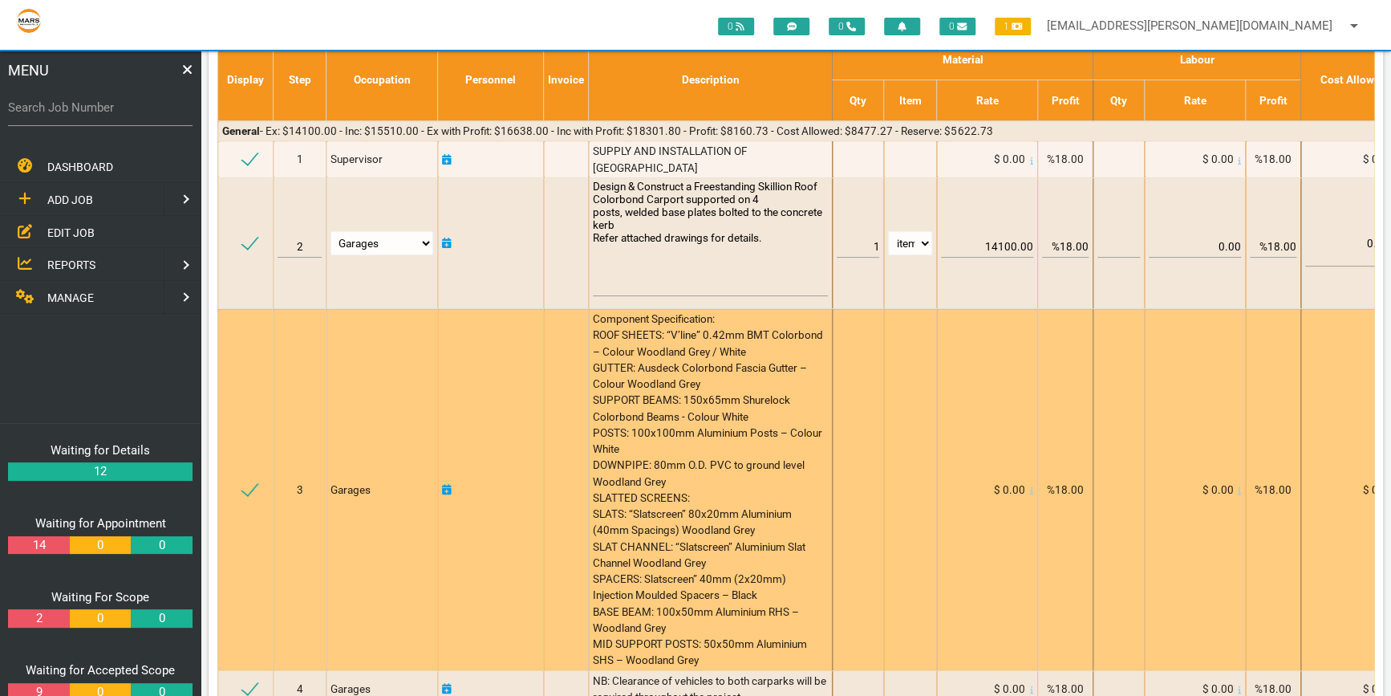
type textarea "Design & Construct a Freestanding Skillion Roof Colorbond Carport supported on …"
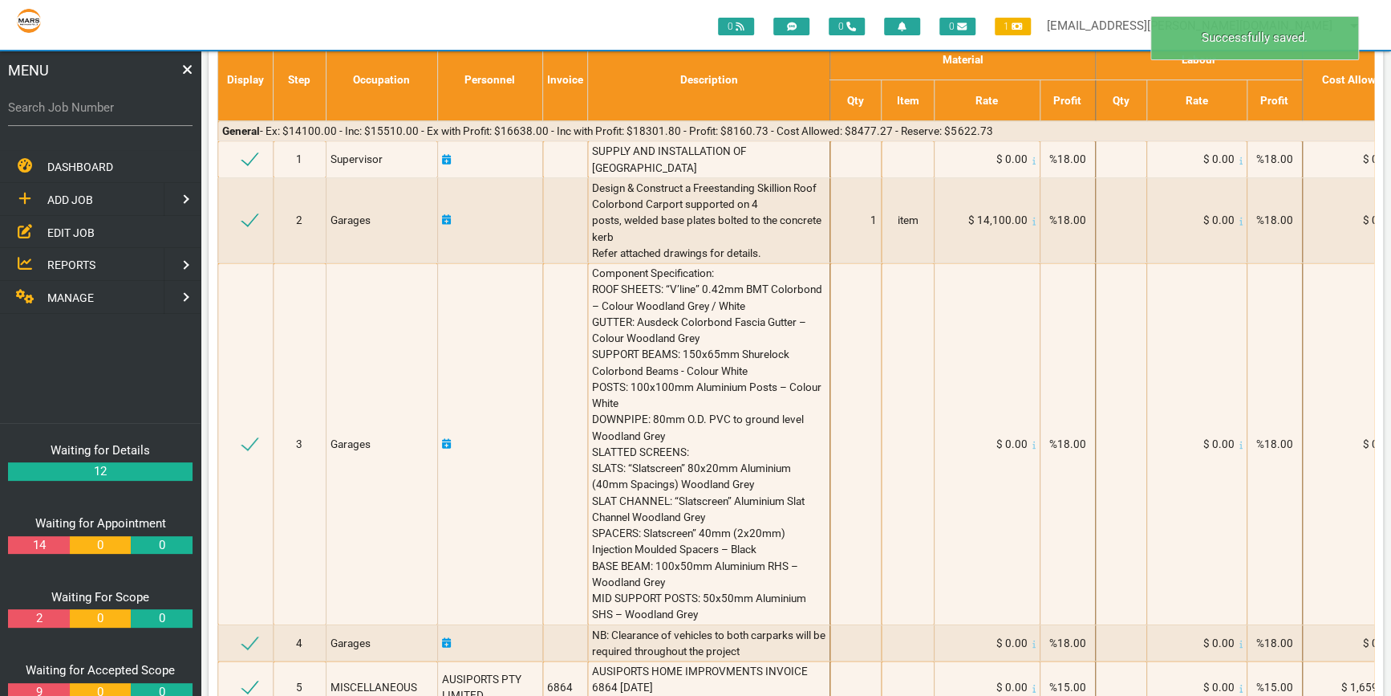
click at [679, 623] on div "Component Specification: ROOF SHEETS: “V’line” 0.42mm BMT Colorbond – Colour Wo…" at bounding box center [708, 444] width 233 height 358
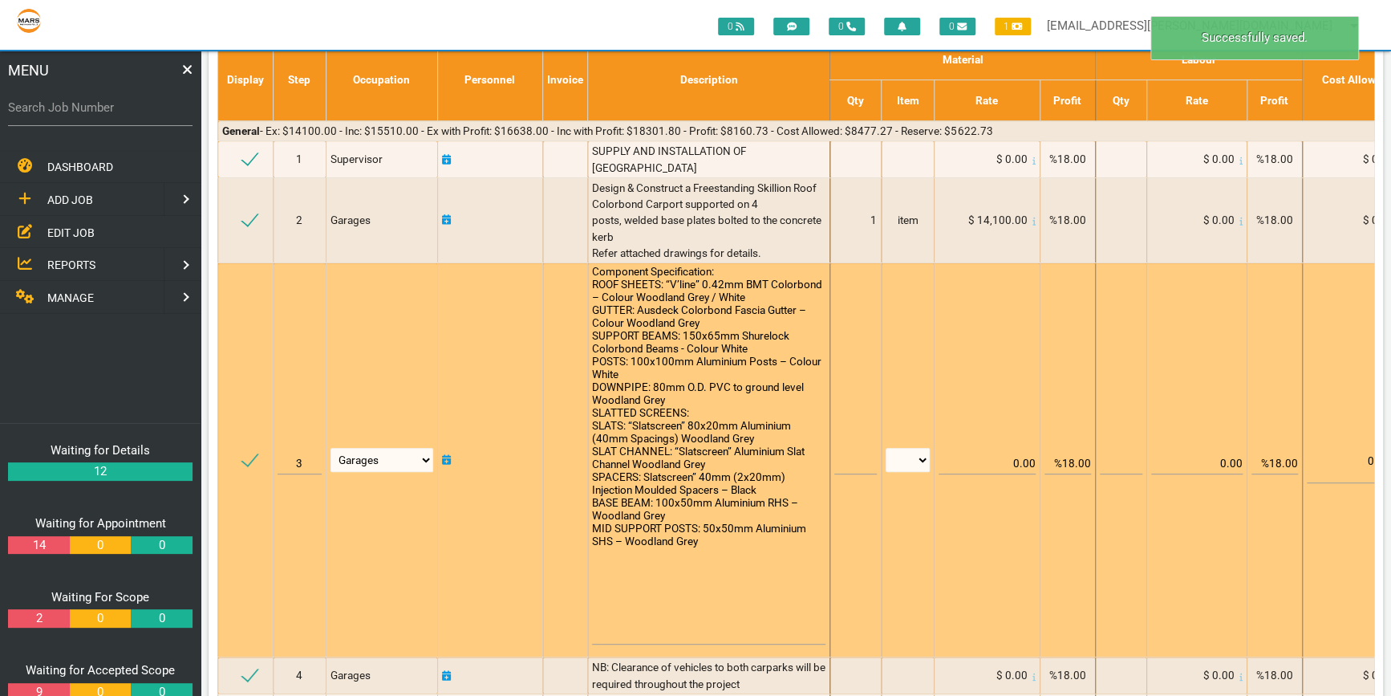
click at [700, 574] on textarea "Component Specification: ROOF SHEETS: “V’line” 0.42mm BMT Colorbond – Colour Wo…" at bounding box center [708, 454] width 233 height 379
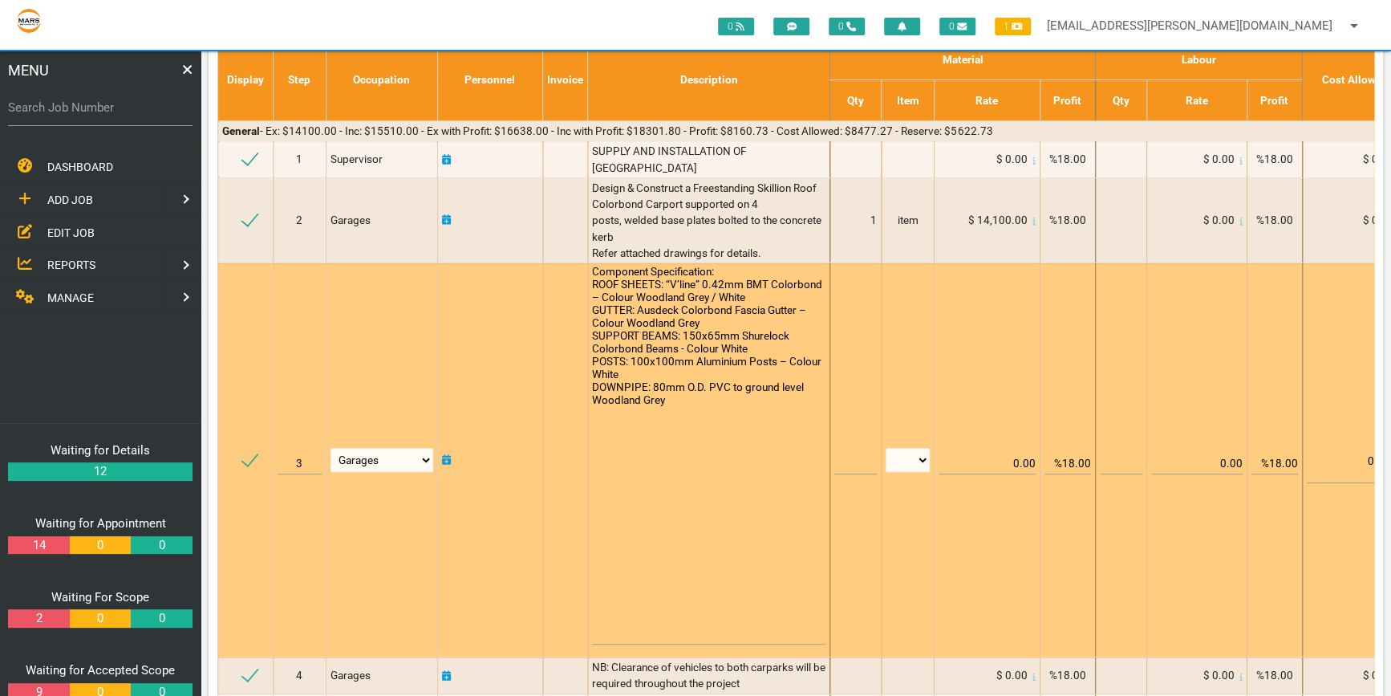
click at [725, 547] on textarea "Component Specification: ROOF SHEETS: “V’line” 0.42mm BMT Colorbond – Colour Wo…" at bounding box center [708, 454] width 233 height 379
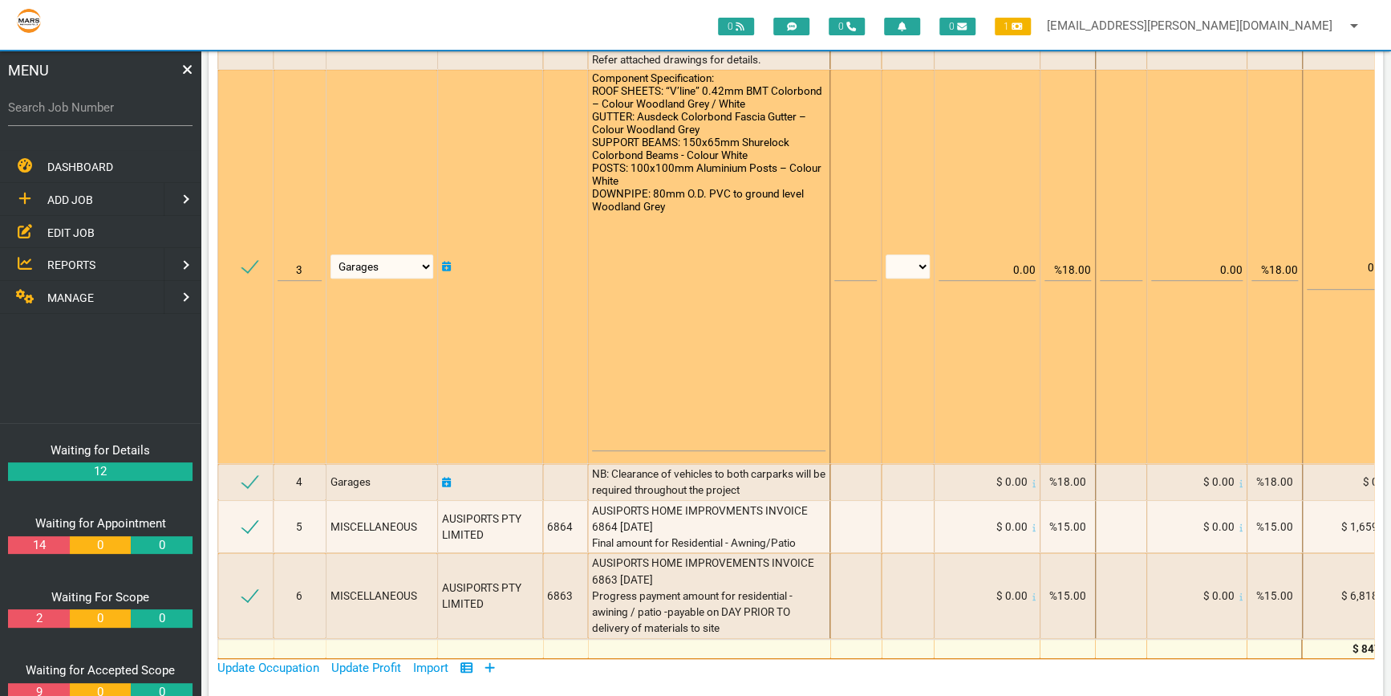
scroll to position [437, 0]
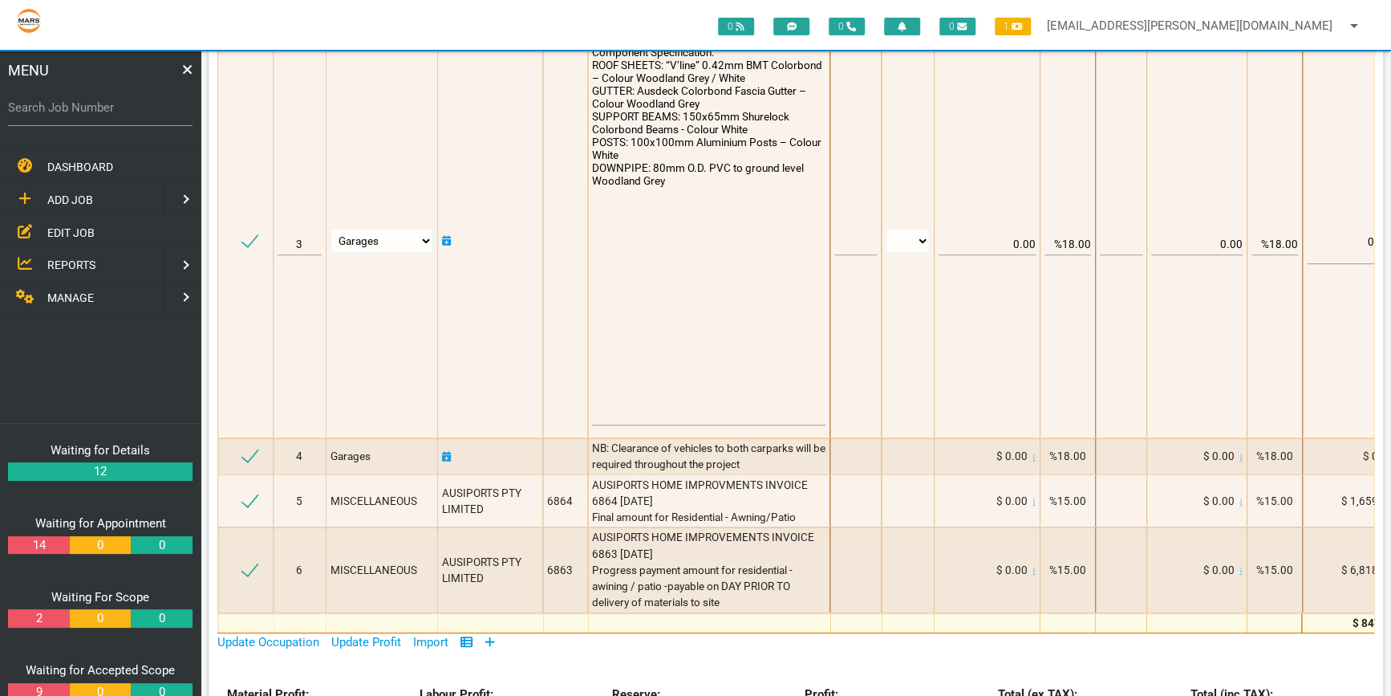
type textarea "Component Specification: ROOF SHEETS: “V’line” 0.42mm BMT Colorbond – Colour Wo…"
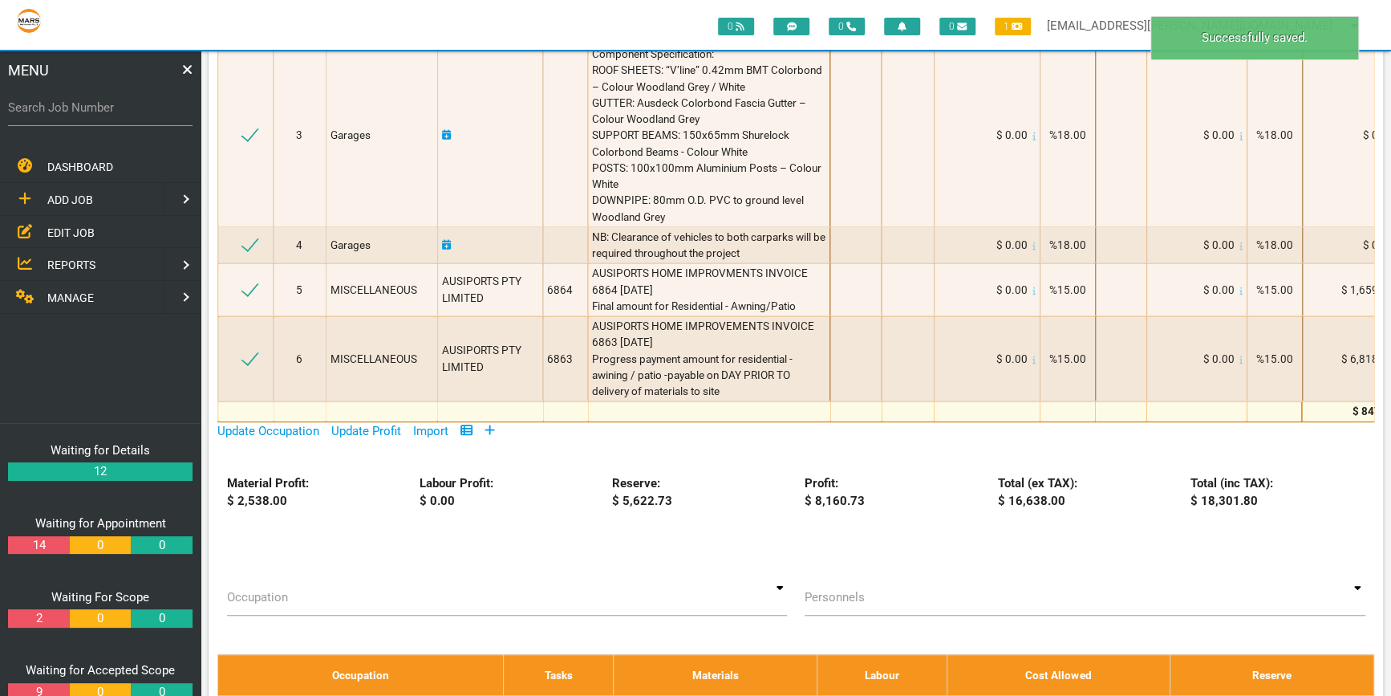
drag, startPoint x: 949, startPoint y: 650, endPoint x: 1048, endPoint y: 650, distance: 99.5
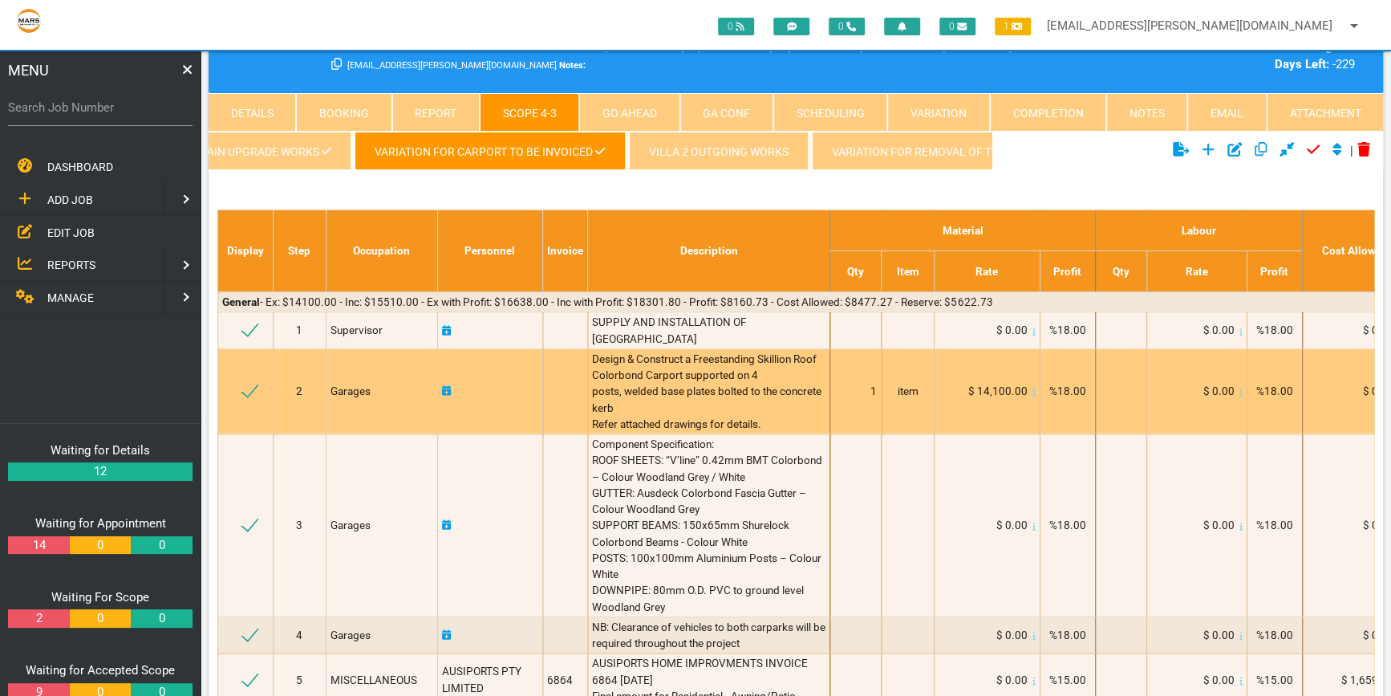
scroll to position [72, 0]
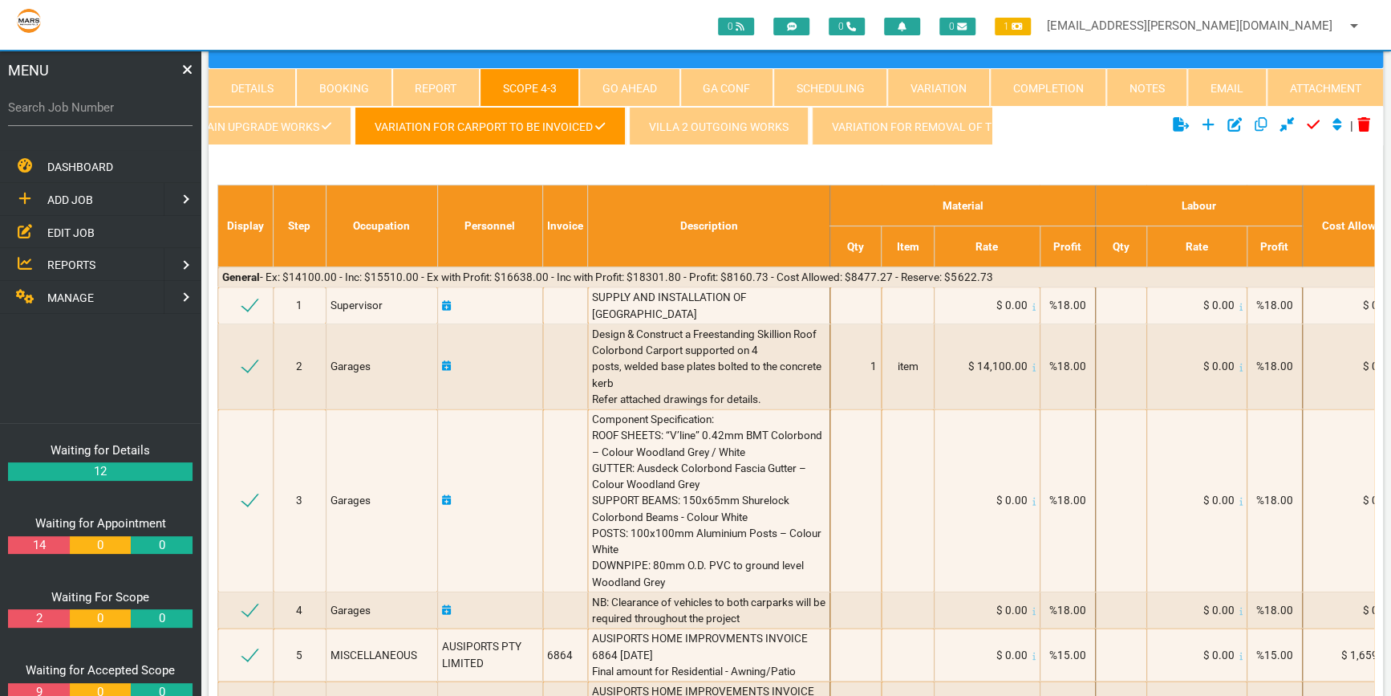
click at [1059, 144] on div "Villa 2 Main Upgrade works Variation for carport to be invoiced Villa 2 Outgoin…" at bounding box center [796, 129] width 1174 height 44
click at [1340, 75] on link "Attachment" at bounding box center [1325, 87] width 116 height 39
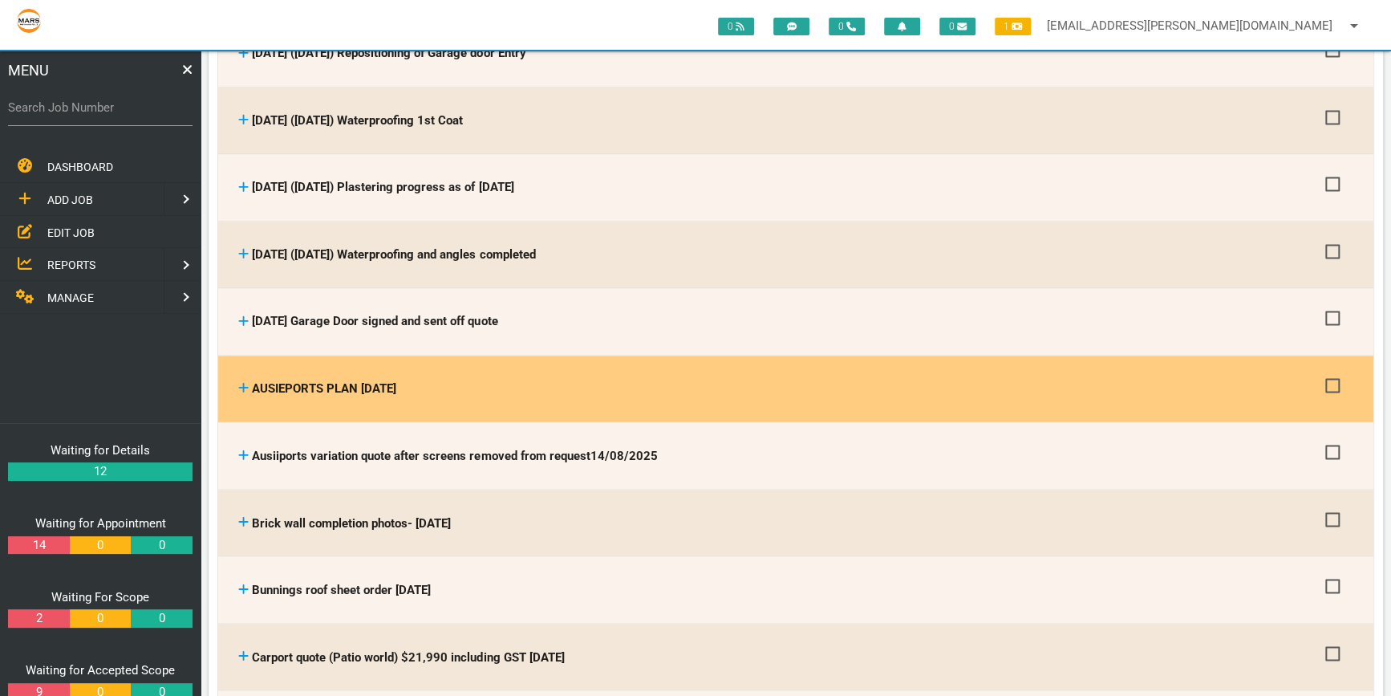
scroll to position [1458, 0]
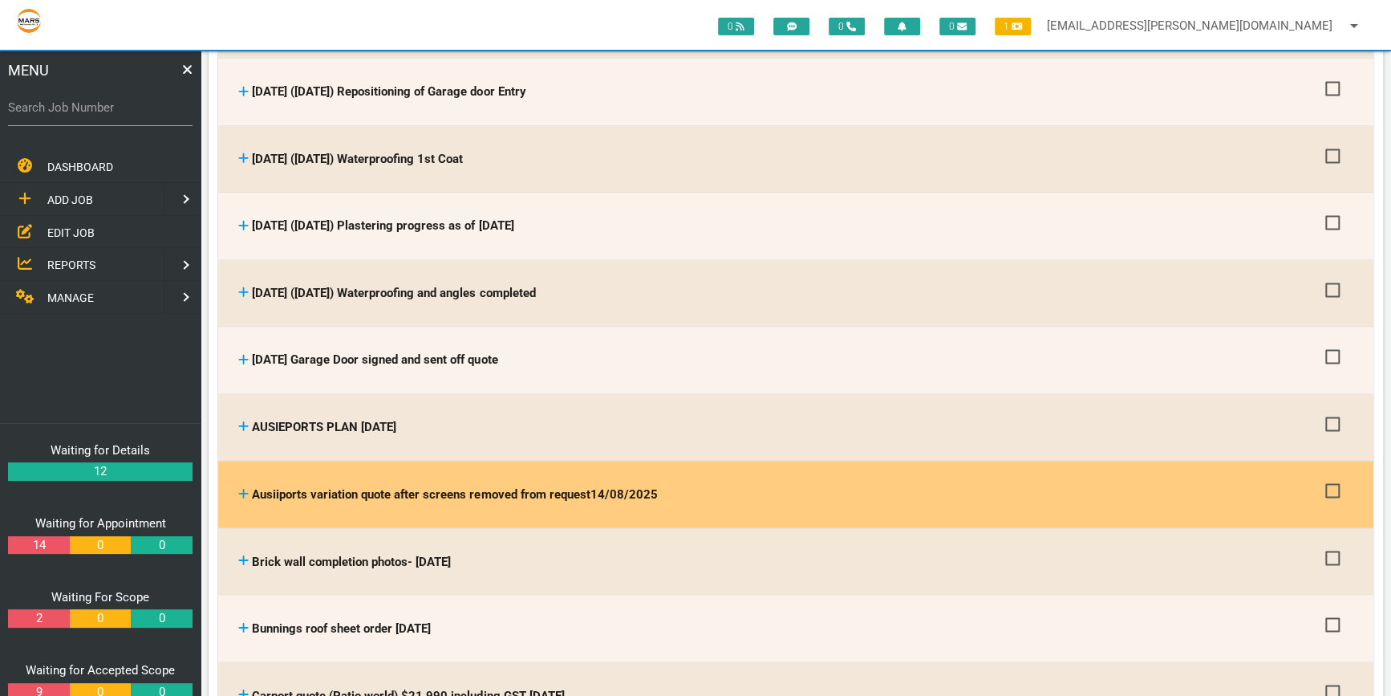
click at [240, 487] on icon at bounding box center [243, 493] width 10 height 12
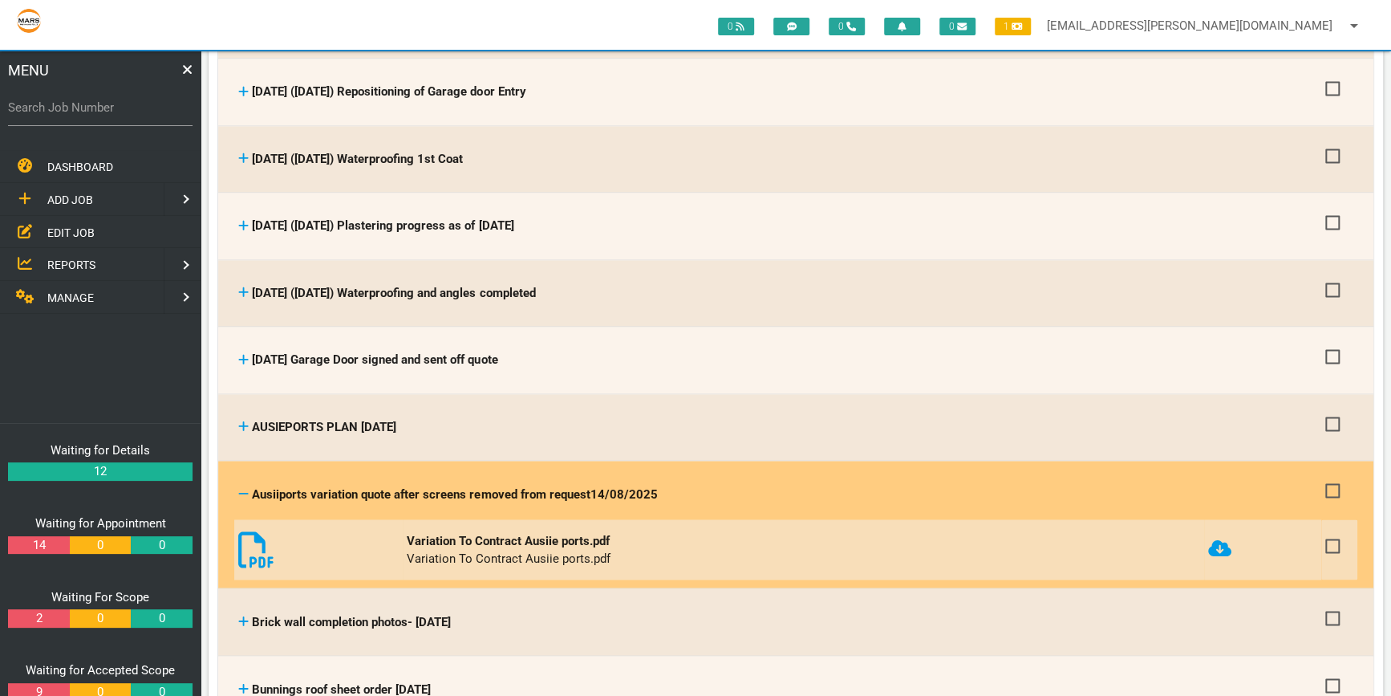
click at [250, 531] on icon at bounding box center [256, 549] width 36 height 36
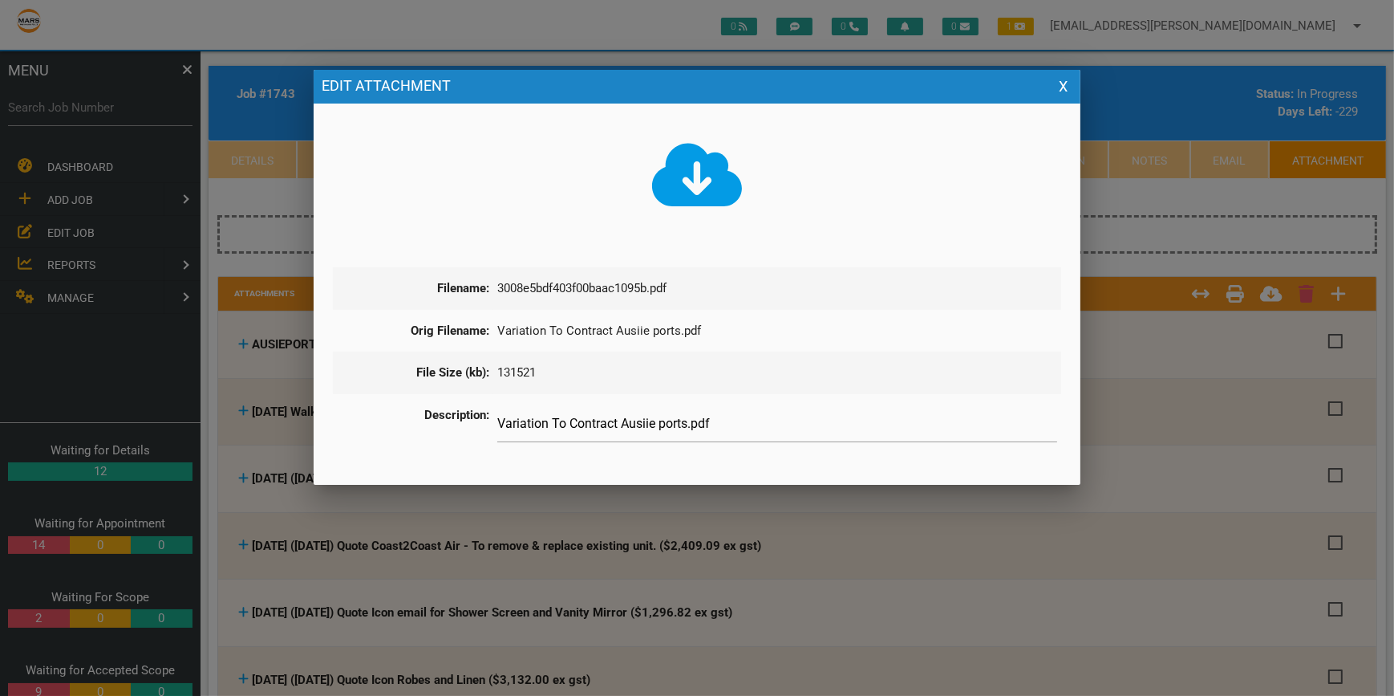
click at [695, 184] on icon at bounding box center [697, 175] width 91 height 72
click at [1061, 84] on button "X" at bounding box center [1063, 87] width 18 height 18
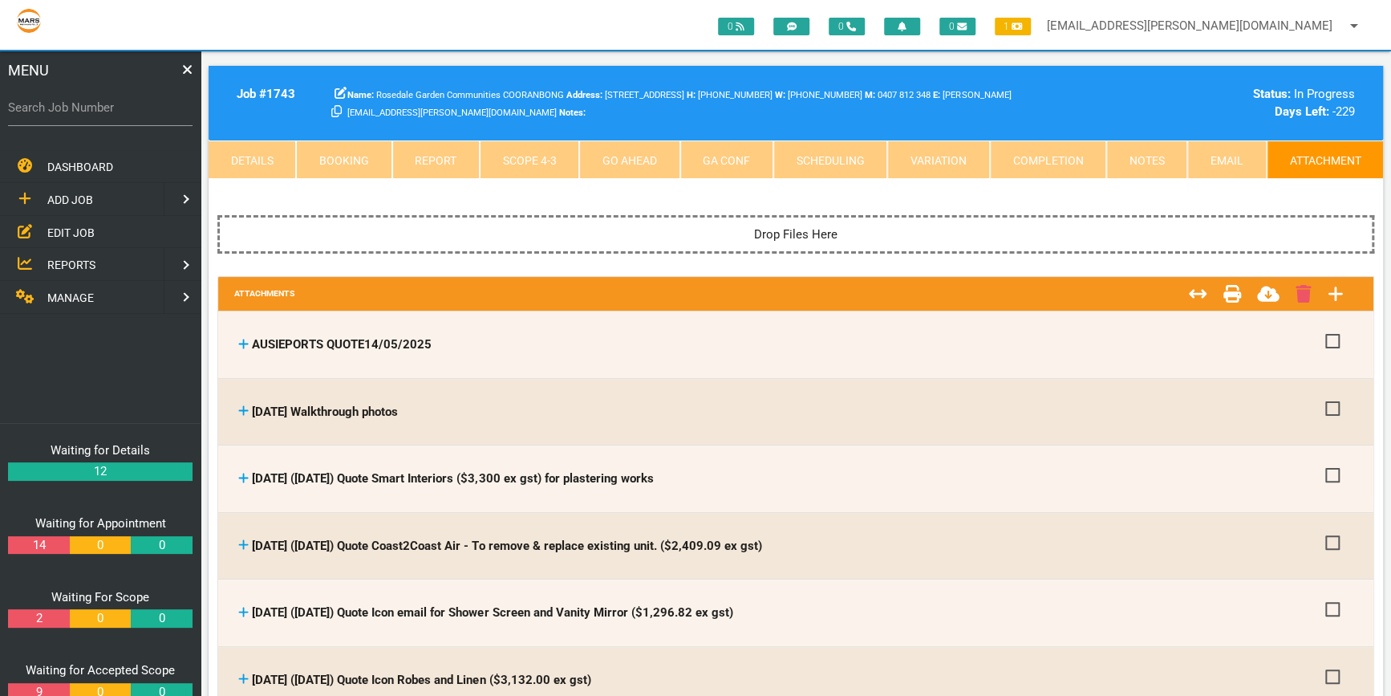
click at [529, 154] on link "Scope 4 - 3" at bounding box center [529, 159] width 99 height 39
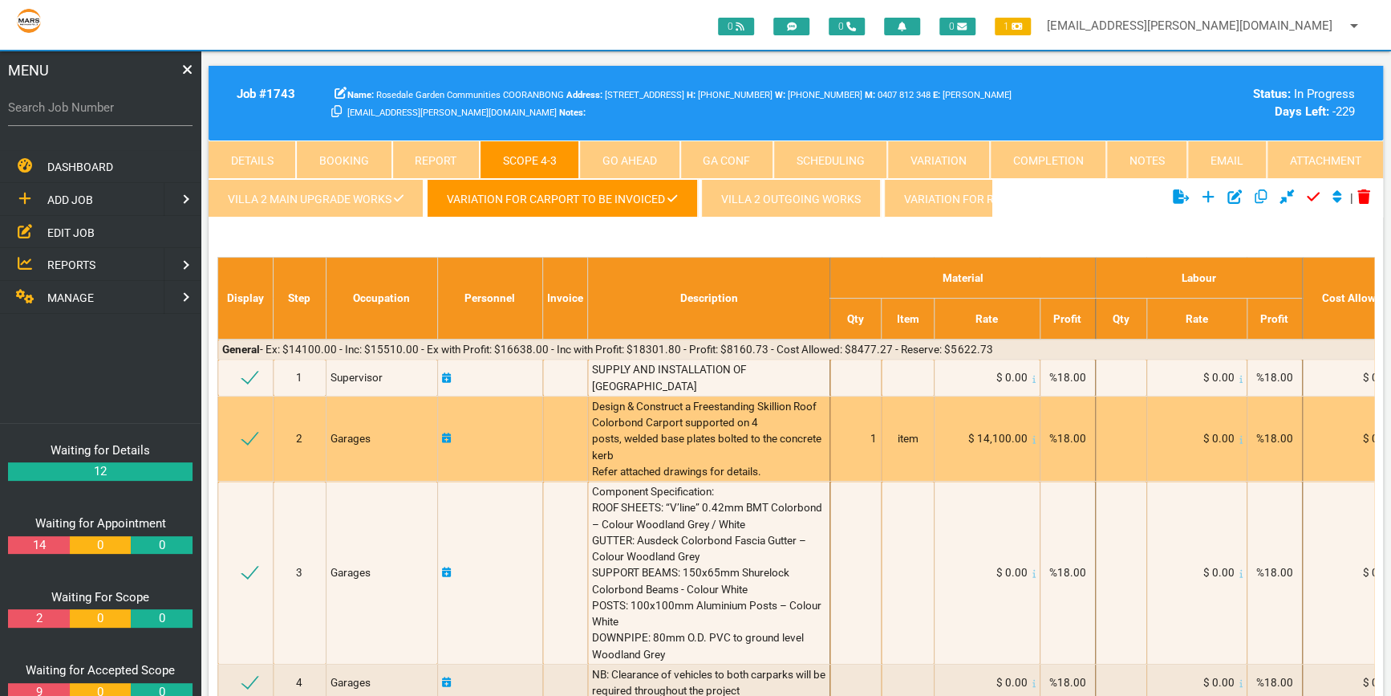
click at [1014, 436] on span "$ 14,100.00" at bounding box center [997, 438] width 59 height 13
click at [1006, 434] on span "$ 14,100.00" at bounding box center [997, 438] width 59 height 13
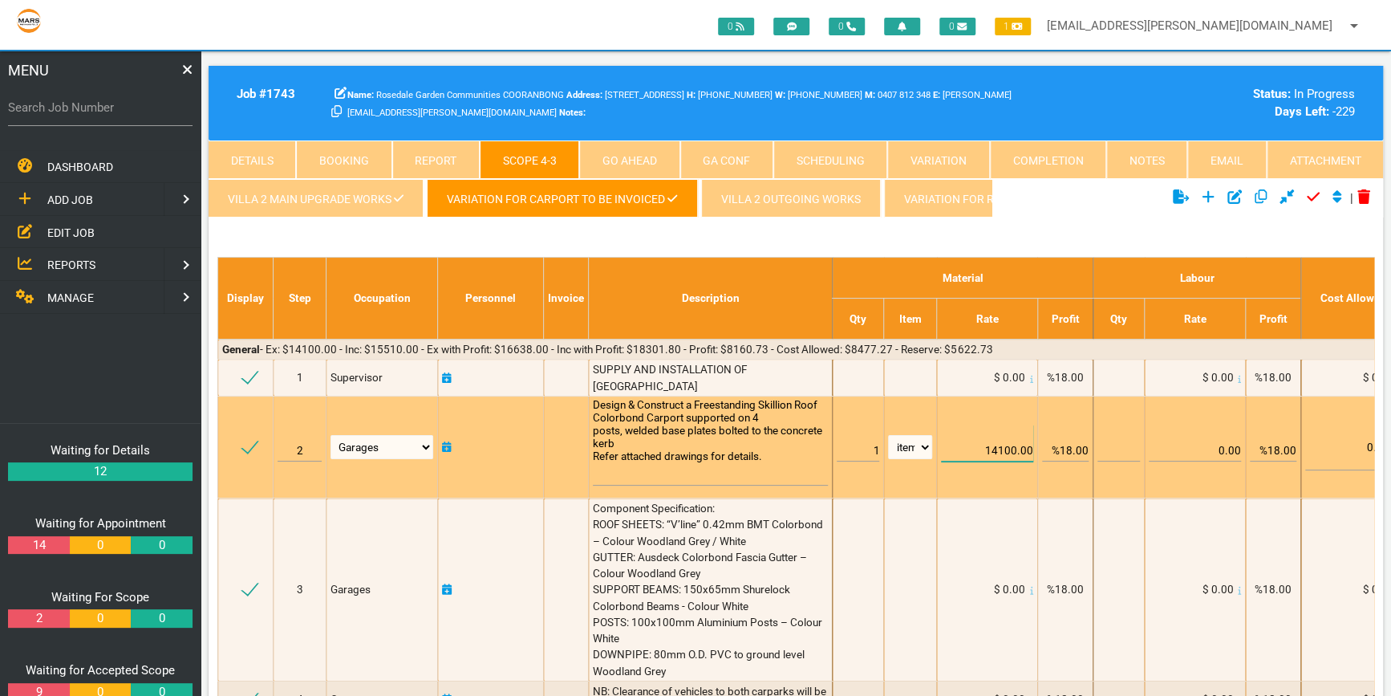
drag, startPoint x: 1006, startPoint y: 434, endPoint x: 1017, endPoint y: 445, distance: 15.9
click at [1017, 445] on input "14100.00" at bounding box center [987, 443] width 92 height 38
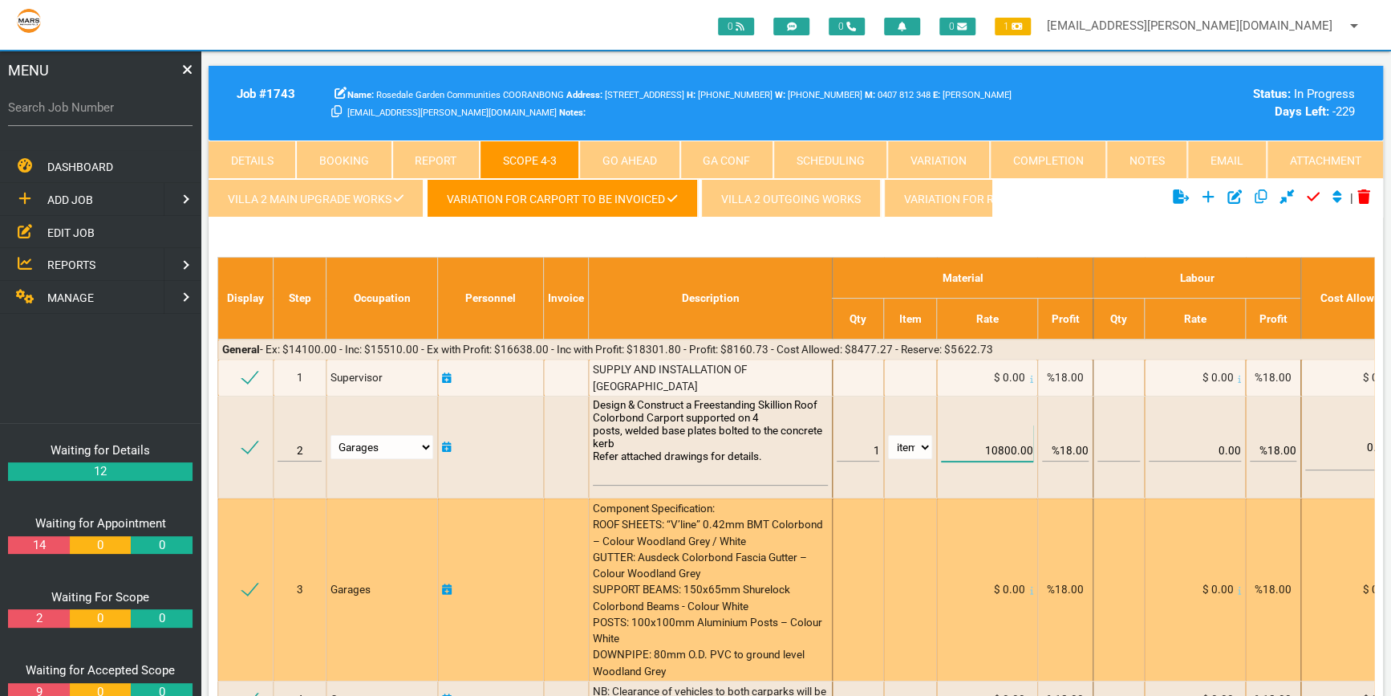
type input "10800.00"
click at [980, 505] on td "$ 0.00" at bounding box center [987, 589] width 101 height 183
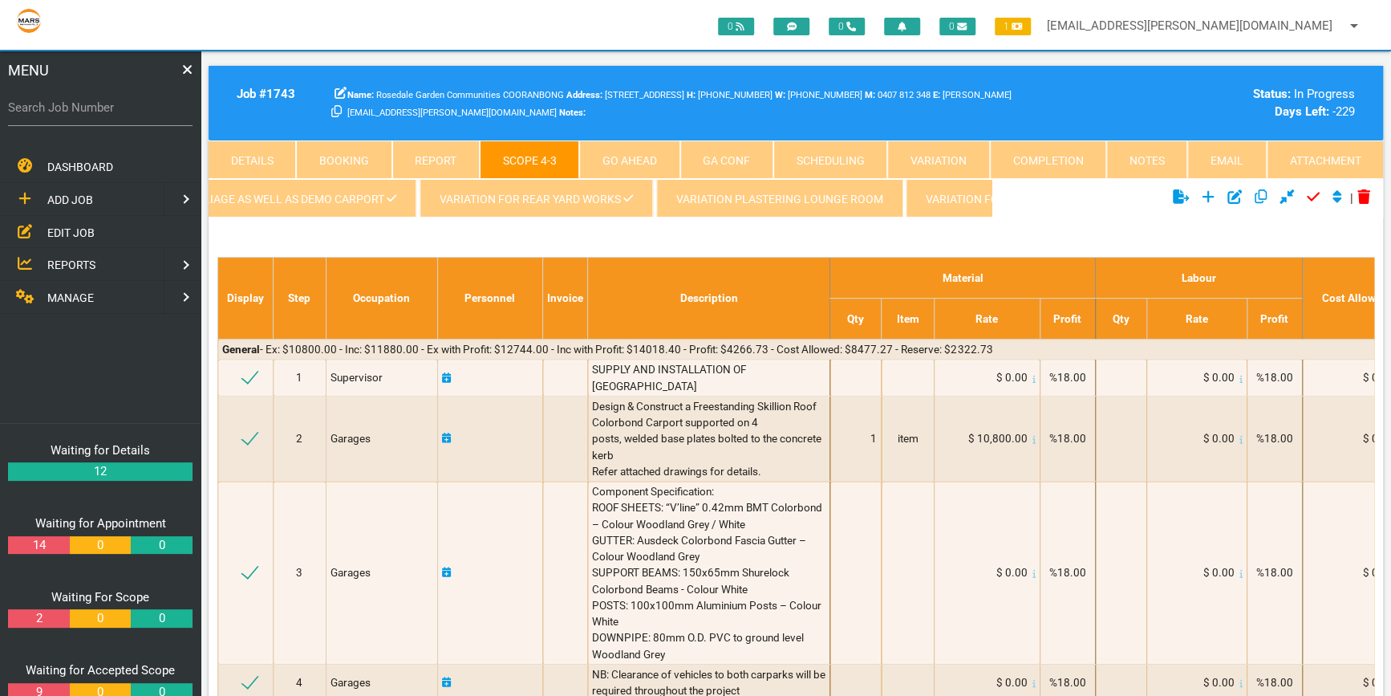
scroll to position [0, 985]
click at [943, 192] on link "Variation for Carport" at bounding box center [919, 198] width 172 height 39
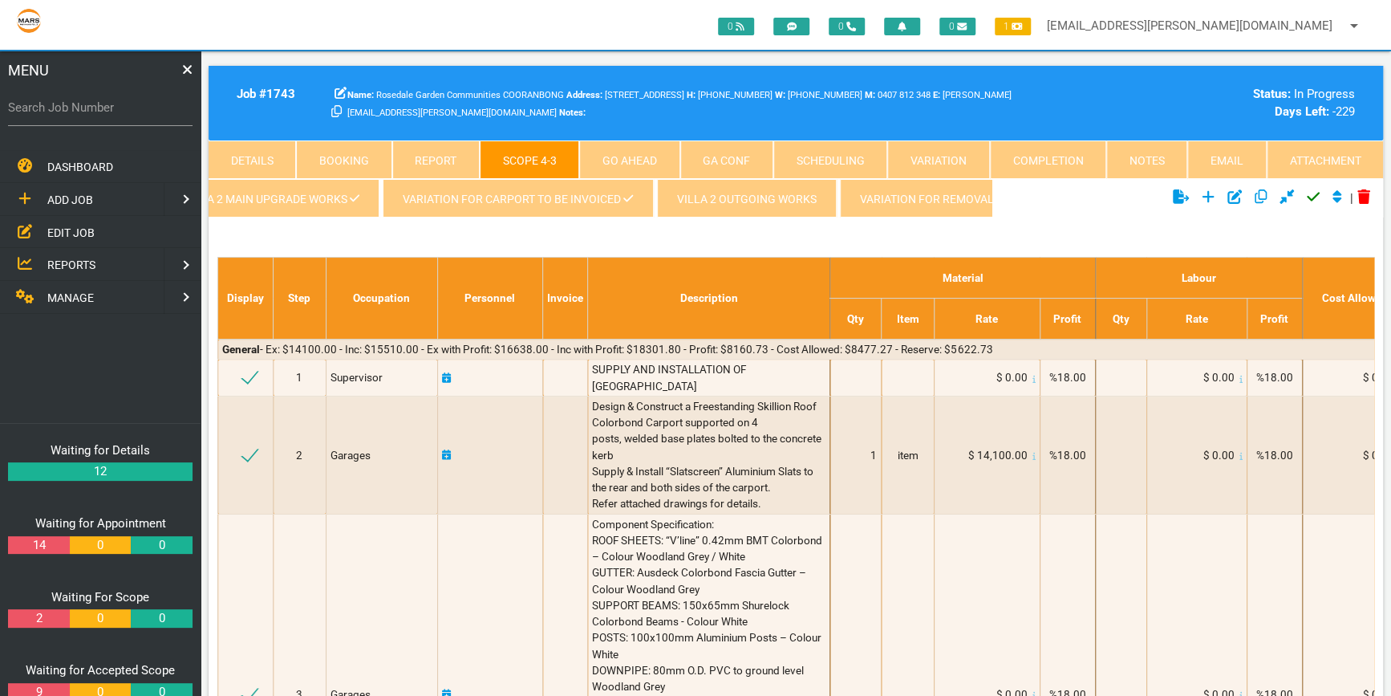
scroll to position [0, 0]
click at [532, 193] on link "Variation for carport to be invoiced" at bounding box center [562, 198] width 270 height 39
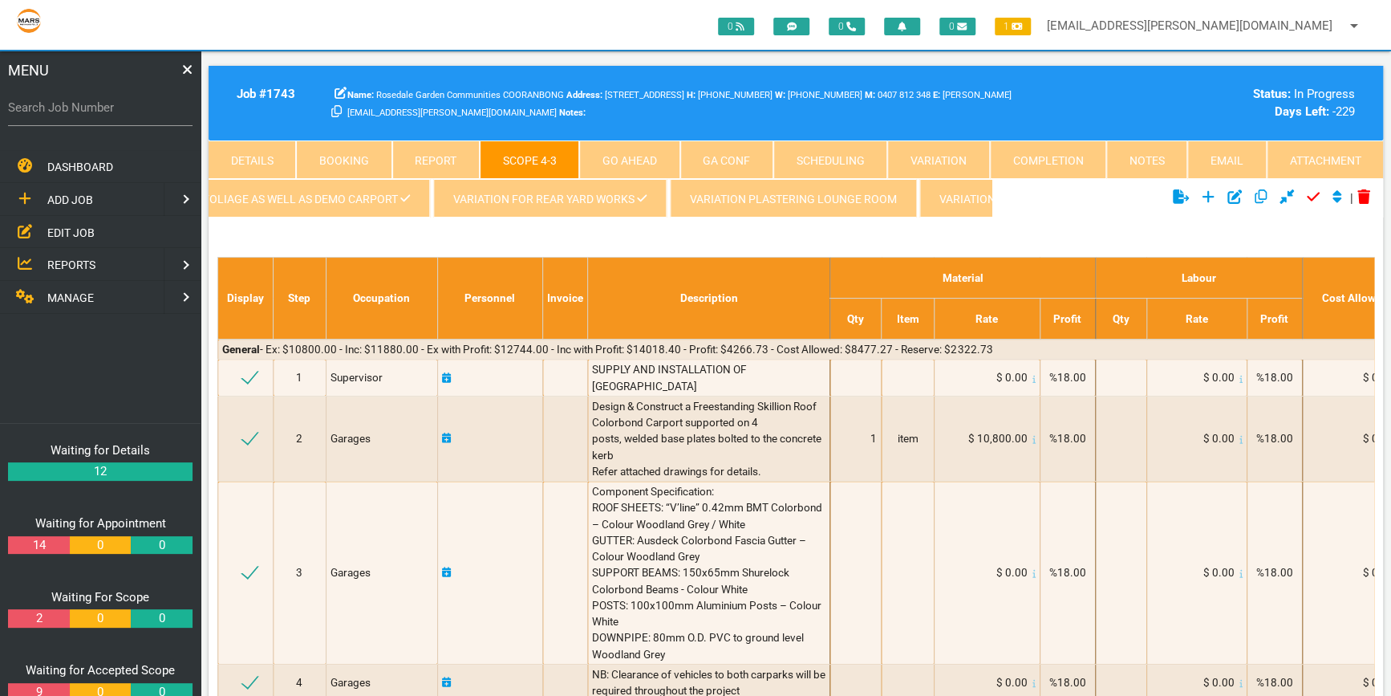
scroll to position [0, 985]
click at [957, 193] on link "Variation for Carport" at bounding box center [919, 198] width 172 height 39
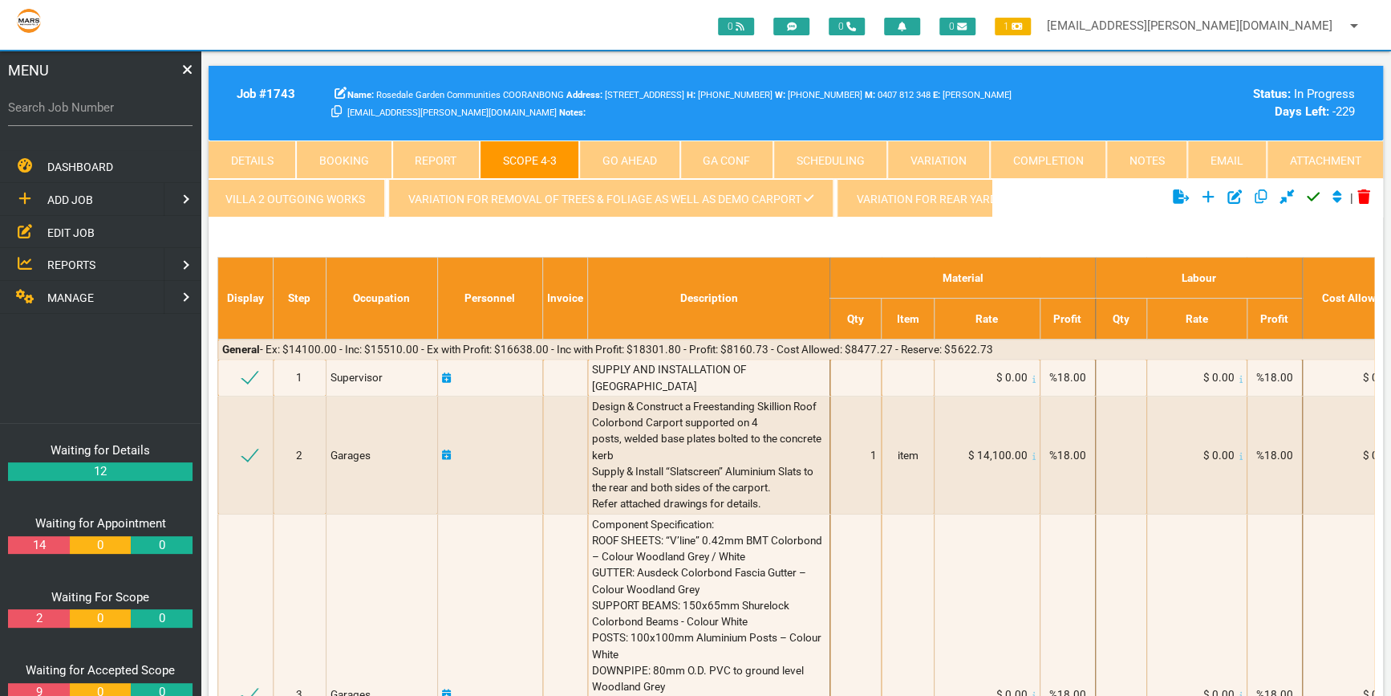
scroll to position [0, 472]
click at [630, 199] on link "Variation for removal of Trees & Foliage as well as Demo Carport" at bounding box center [634, 198] width 445 height 39
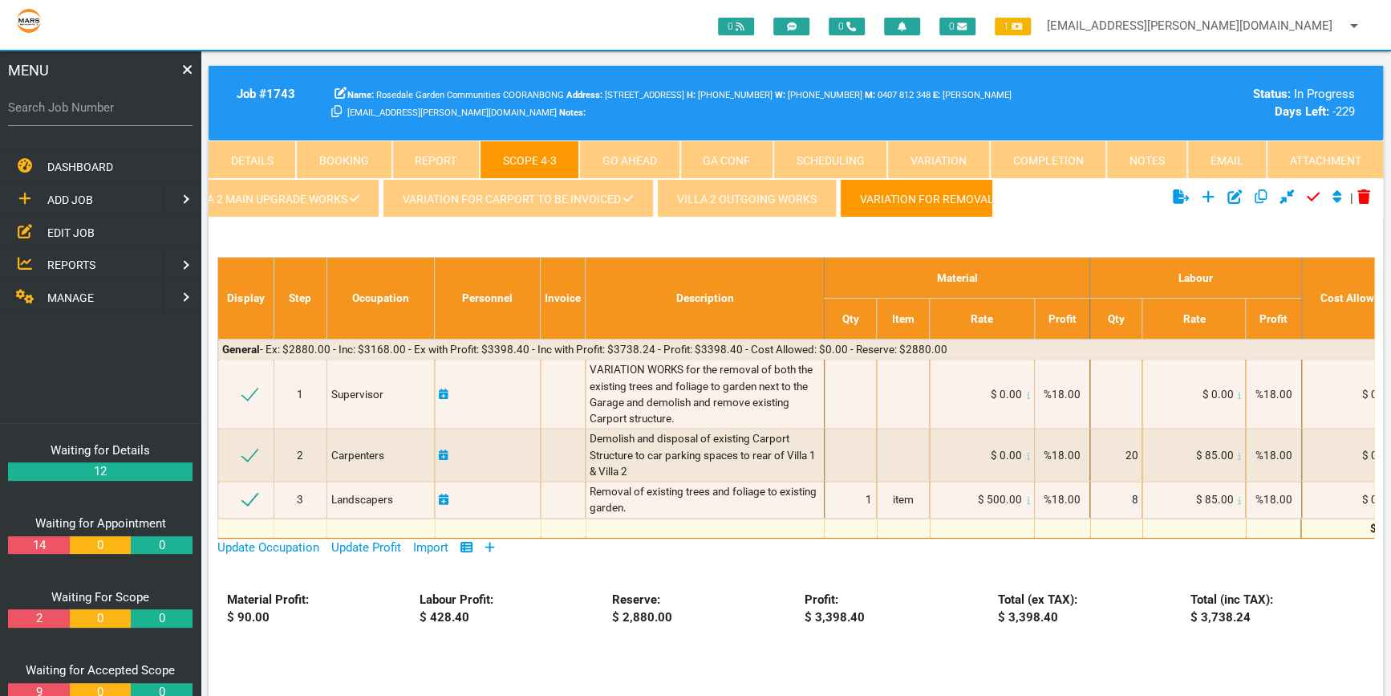
scroll to position [0, 48]
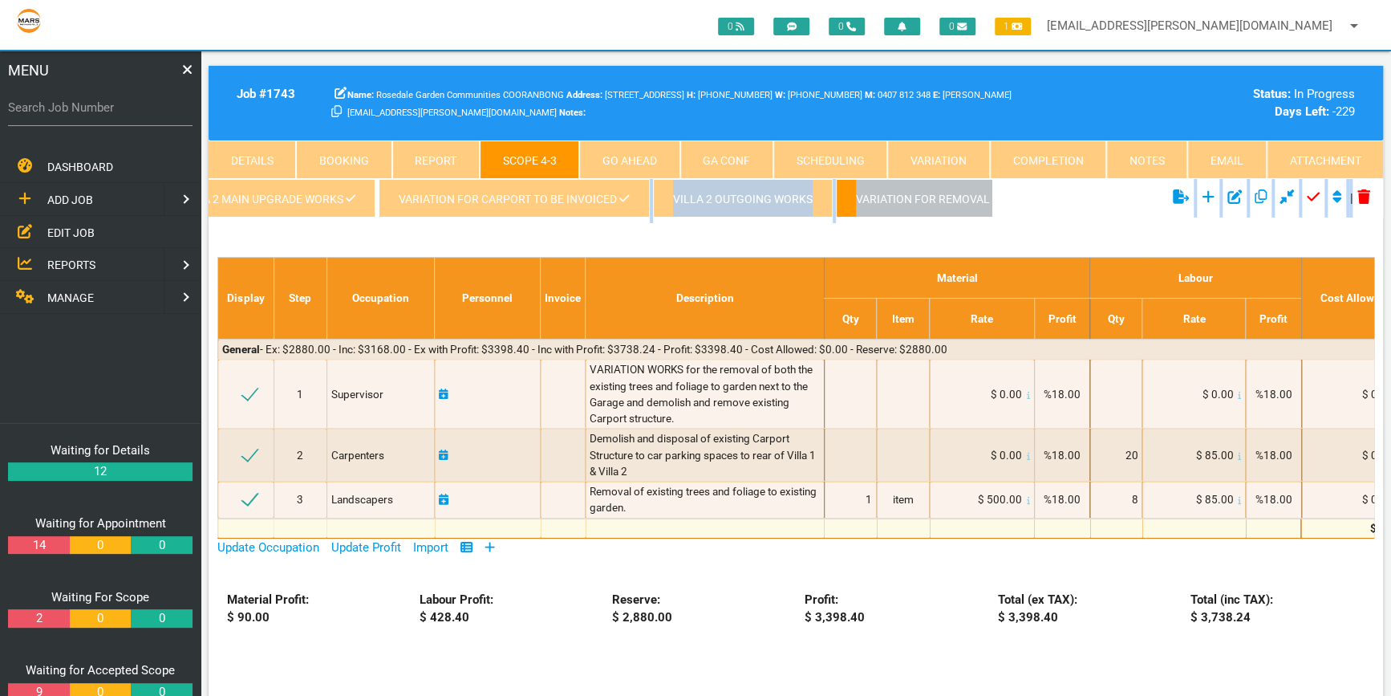
drag, startPoint x: 537, startPoint y: 221, endPoint x: 866, endPoint y: 229, distance: 329.0
click at [866, 229] on div "Villa 2 Main Upgrade works Variation for carport to be invoiced Villa 2 Outgoin…" at bounding box center [796, 548] width 1174 height 739
click at [554, 241] on div "Villa 2 Main Upgrade works Variation for carport to be invoiced Villa 2 Outgoin…" at bounding box center [796, 548] width 1174 height 739
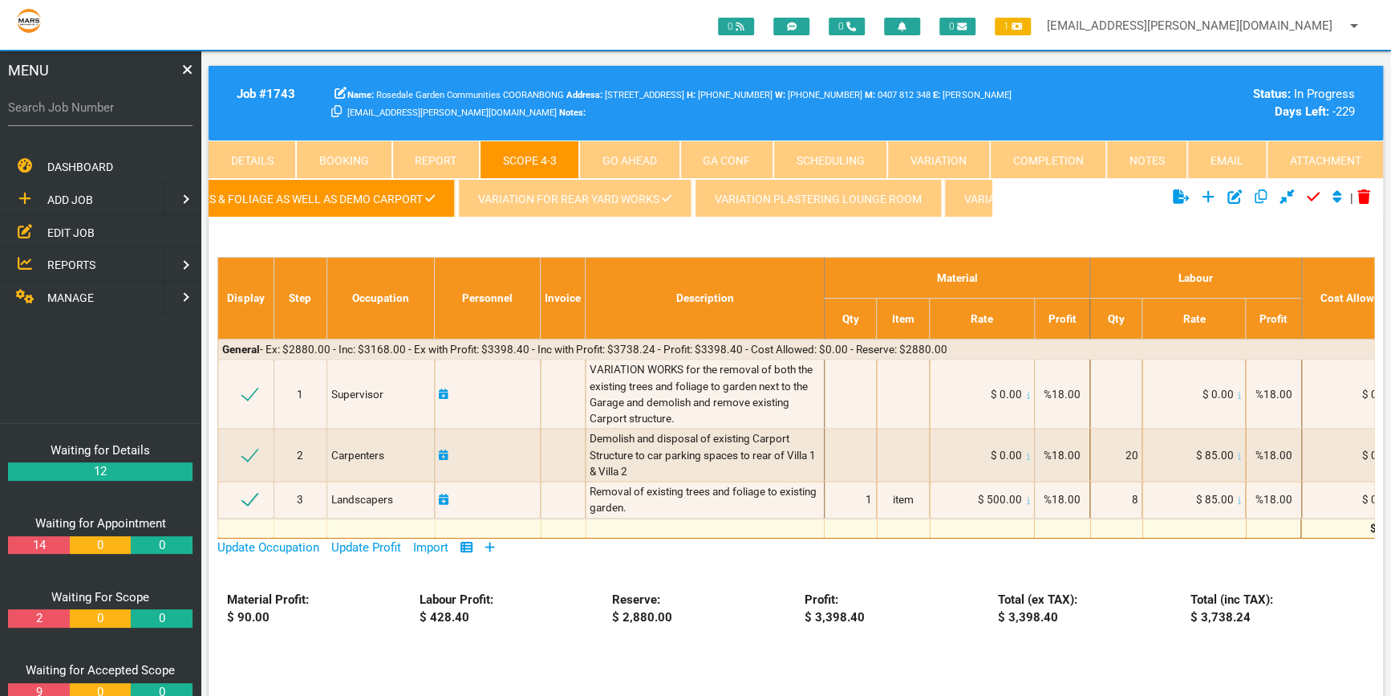
scroll to position [0, 985]
click at [923, 193] on link "Variation for Carport" at bounding box center [919, 198] width 172 height 39
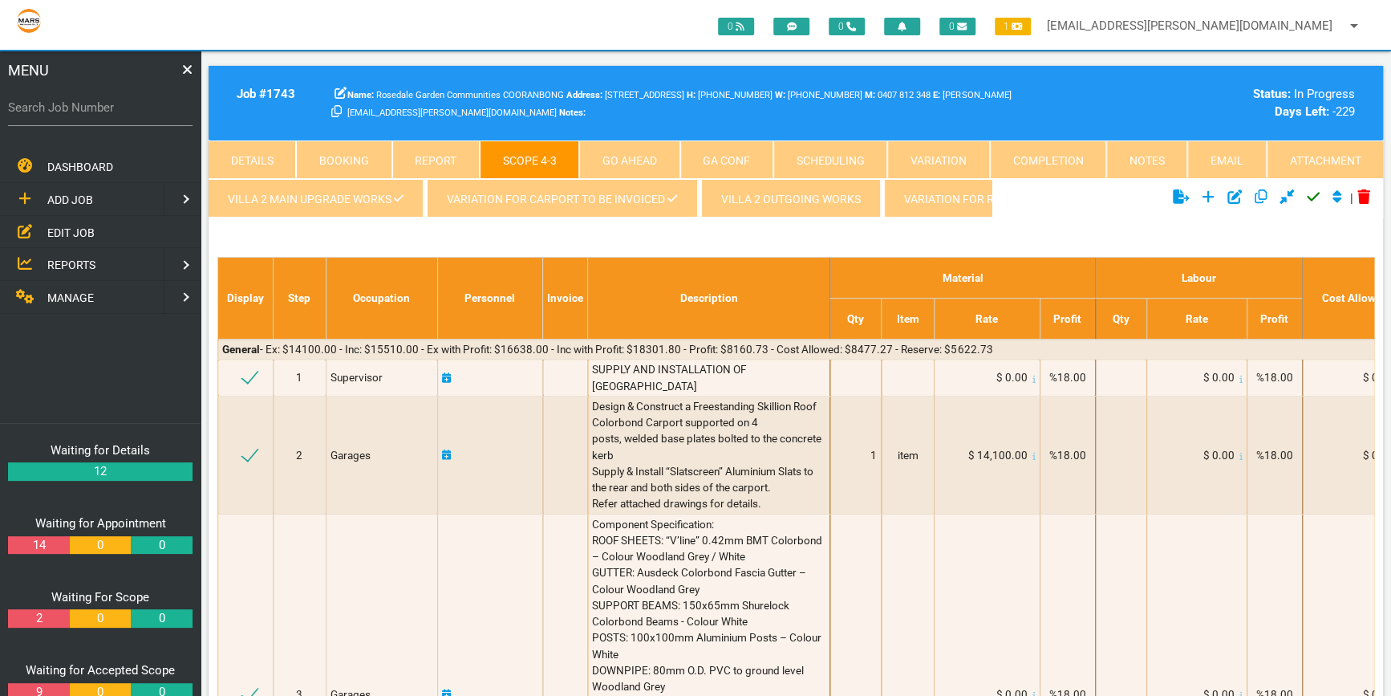
scroll to position [0, 69]
click at [598, 193] on icon at bounding box center [603, 198] width 10 height 11
click at [558, 192] on link "Variation for carport to be invoiced" at bounding box center [493, 198] width 270 height 39
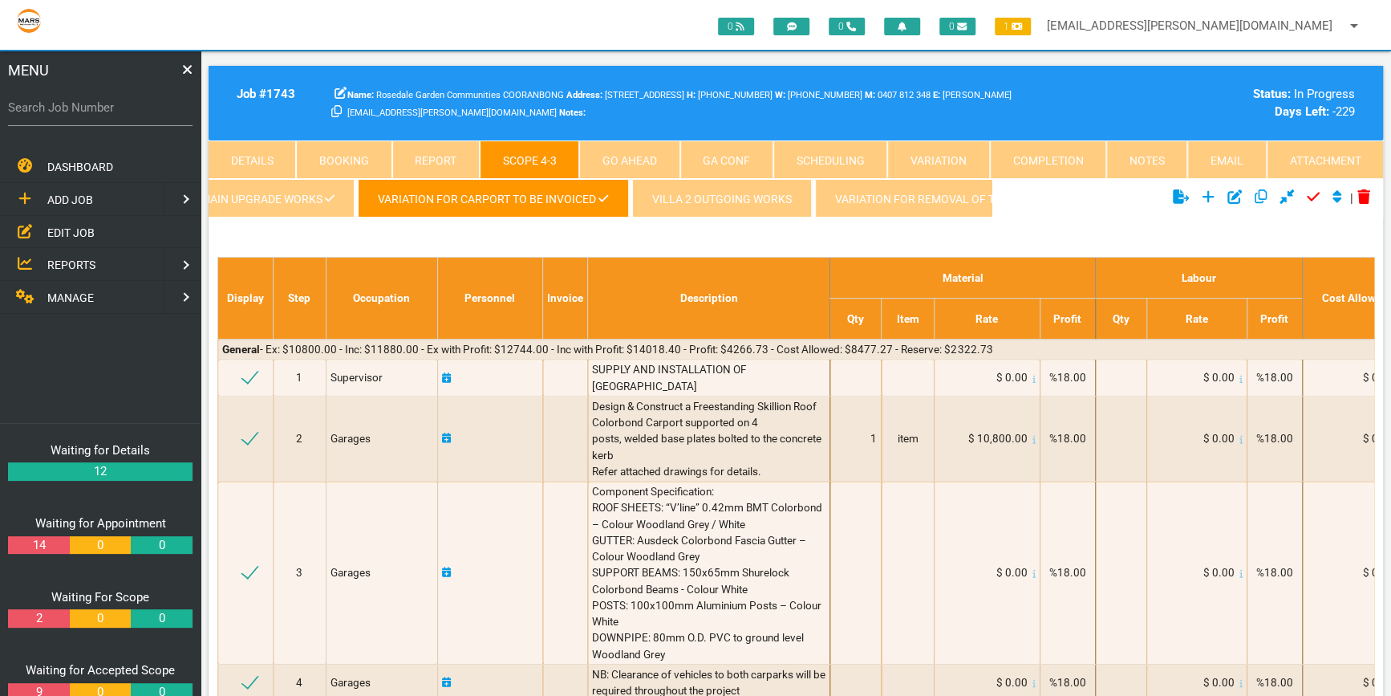
click at [562, 192] on link "Variation for carport to be invoiced" at bounding box center [493, 198] width 270 height 39
drag, startPoint x: 456, startPoint y: 192, endPoint x: 708, endPoint y: 227, distance: 255.1
click at [712, 233] on div "Villa 2 Main Upgrade works Variation for carport to be invoiced Villa 2 Outgoin…" at bounding box center [796, 709] width 1174 height 1060
drag, startPoint x: 561, startPoint y: 220, endPoint x: 620, endPoint y: 218, distance: 59.4
click at [620, 218] on ul "Villa 2 Main Upgrade works Variation for carport to be invoiced Villa 2 Outgoin…" at bounding box center [600, 201] width 783 height 44
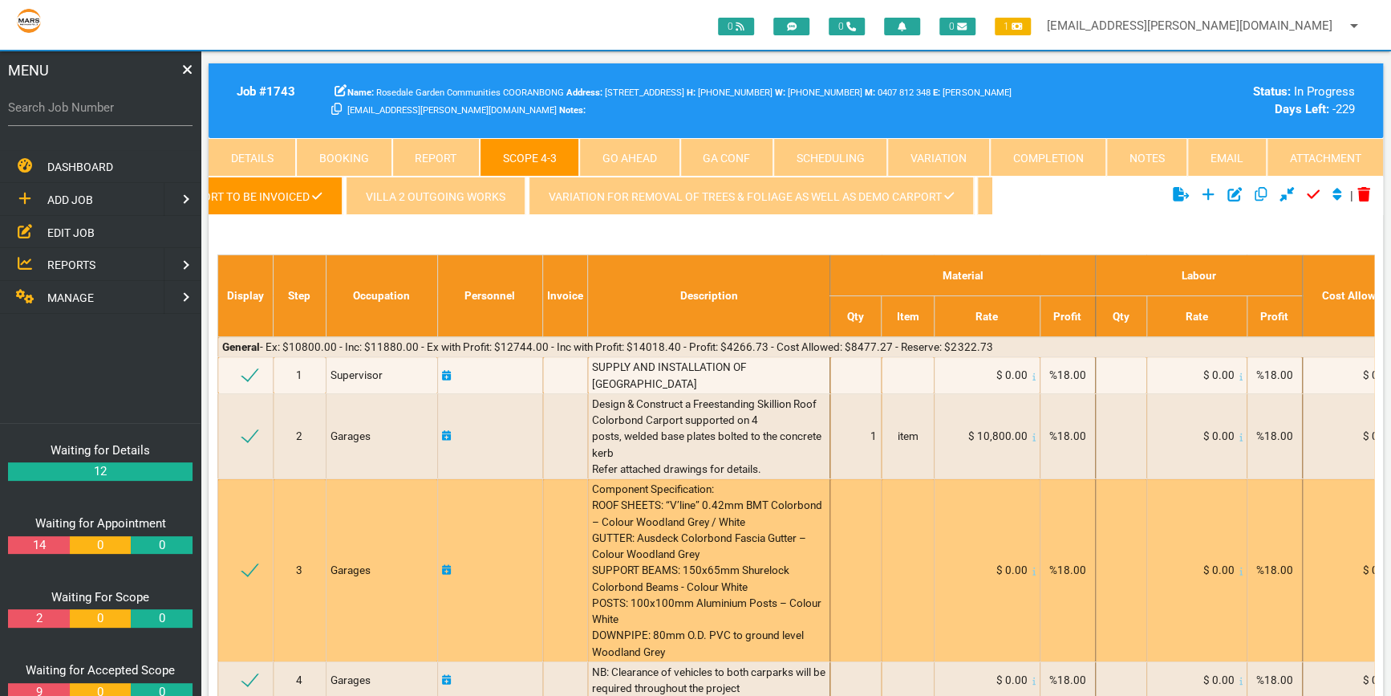
scroll to position [0, 0]
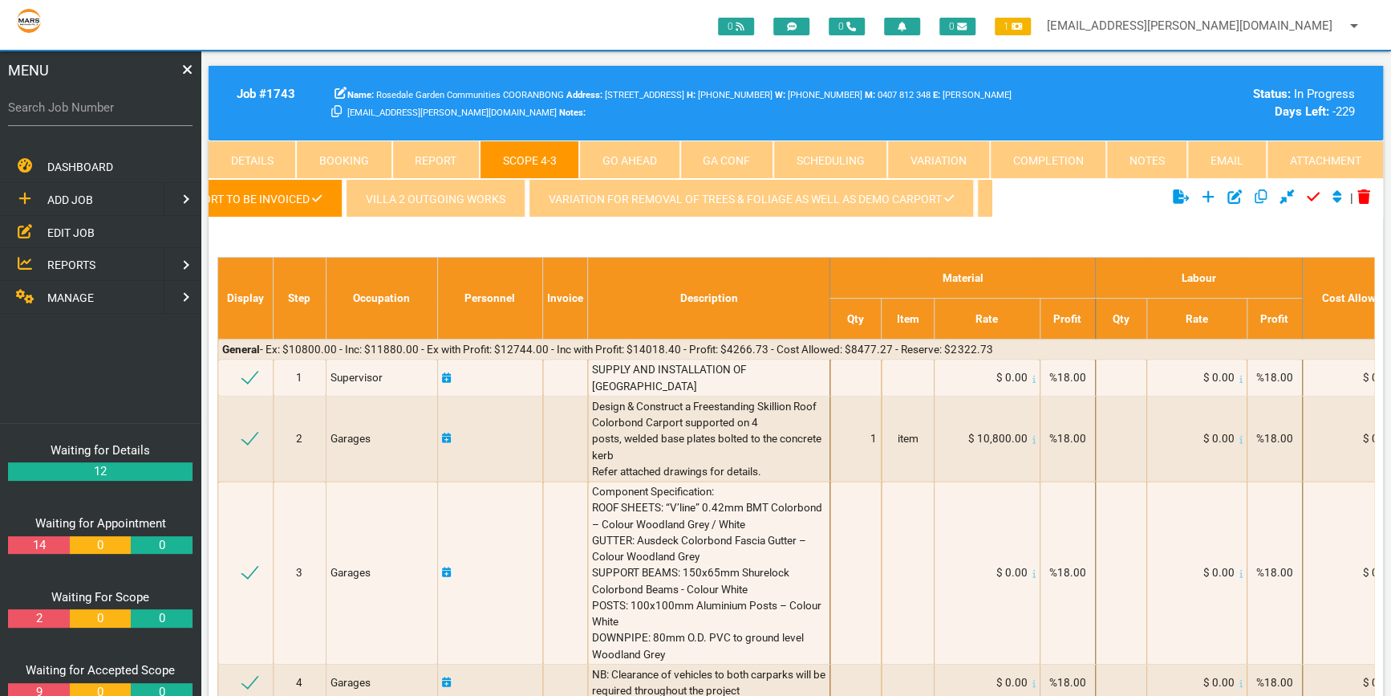
click at [1021, 232] on div "Villa 2 Main Upgrade works Variation for carport to be invoiced Villa 2 Outgoin…" at bounding box center [796, 709] width 1174 height 1060
